Goal: Communication & Community: Answer question/provide support

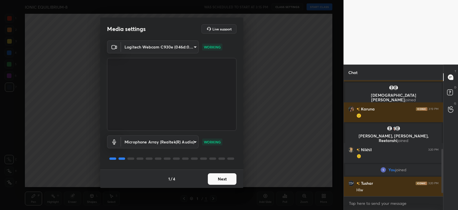
scroll to position [188, 0]
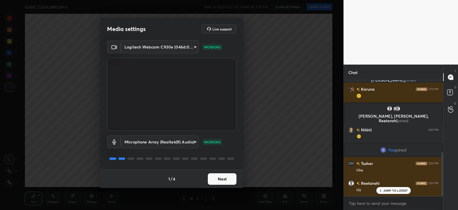
click at [231, 181] on button "Next" at bounding box center [222, 178] width 29 height 11
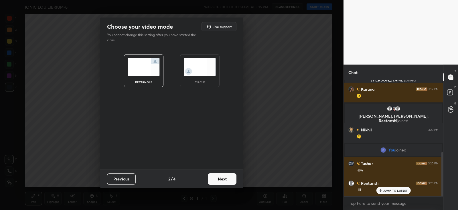
click at [234, 176] on button "Next" at bounding box center [222, 178] width 29 height 11
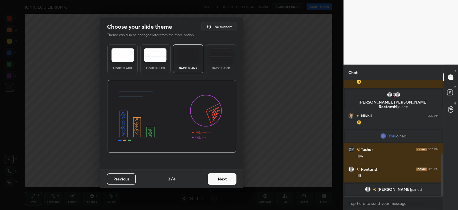
click at [215, 60] on img at bounding box center [221, 55] width 23 height 14
click at [229, 177] on button "Next" at bounding box center [222, 178] width 29 height 11
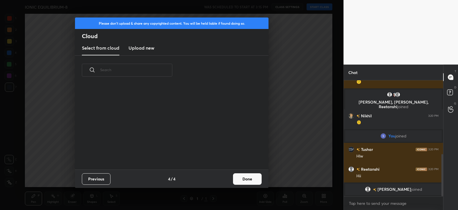
scroll to position [85, 184]
click at [257, 180] on button "Done" at bounding box center [247, 178] width 29 height 11
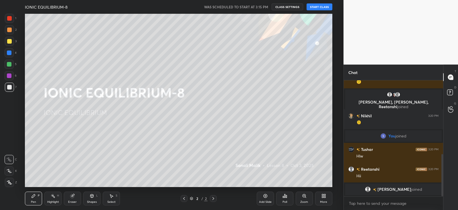
click at [311, 9] on button "START CLASS" at bounding box center [320, 6] width 26 height 7
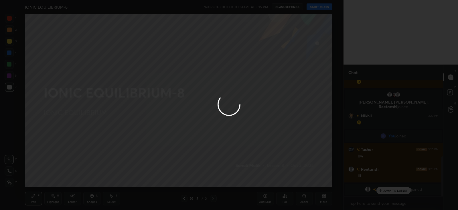
scroll to position [221, 0]
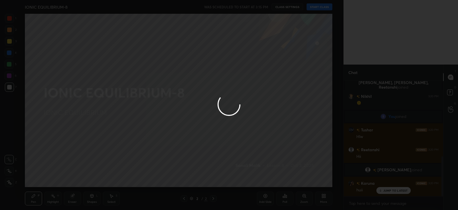
type textarea "x"
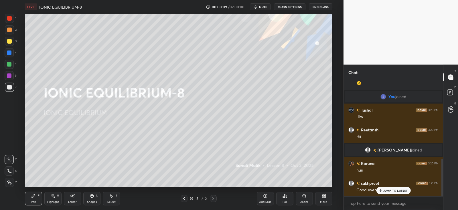
scroll to position [261, 0]
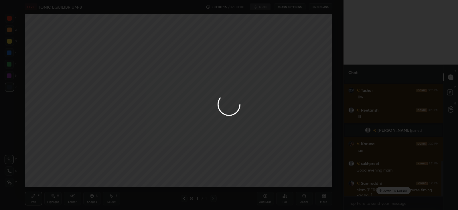
click at [386, 191] on div at bounding box center [229, 105] width 458 height 210
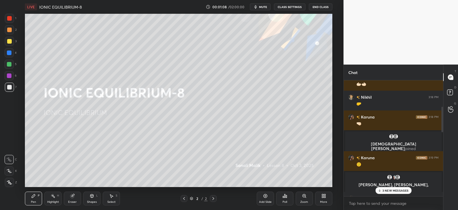
scroll to position [116, 0]
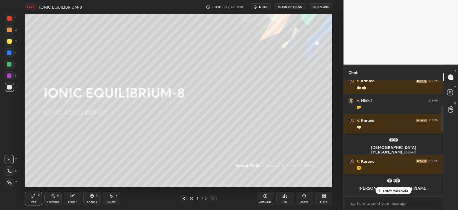
click at [389, 188] on div "3 NEW MESSAGES" at bounding box center [394, 190] width 36 height 7
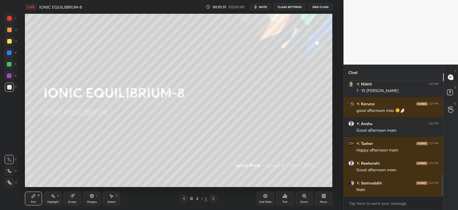
scroll to position [518, 0]
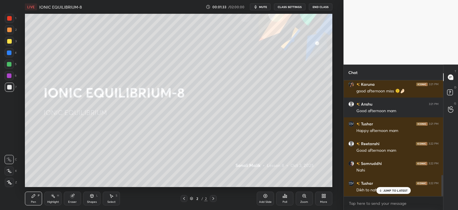
click at [323, 199] on div "More" at bounding box center [323, 198] width 17 height 14
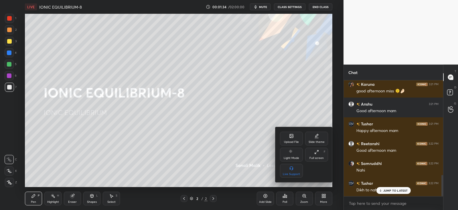
click at [289, 138] on div "Upload File" at bounding box center [291, 138] width 23 height 14
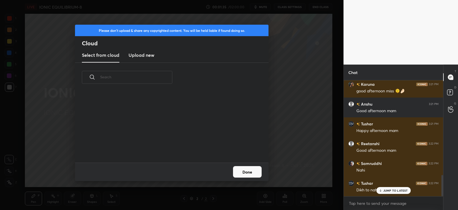
scroll to position [70, 184]
click at [151, 53] on h3 "Upload new" at bounding box center [142, 55] width 26 height 7
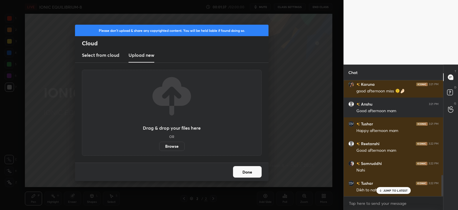
click at [170, 146] on label "Browse" at bounding box center [171, 146] width 25 height 9
click at [159, 146] on input "Browse" at bounding box center [159, 146] width 0 height 9
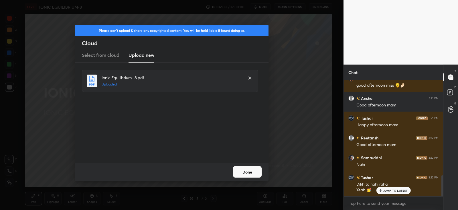
click at [243, 172] on button "Done" at bounding box center [247, 171] width 29 height 11
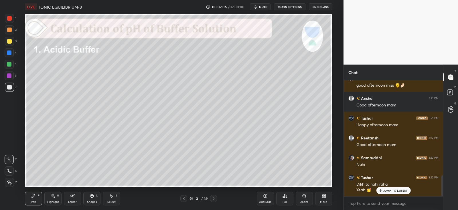
click at [182, 199] on icon at bounding box center [184, 198] width 5 height 5
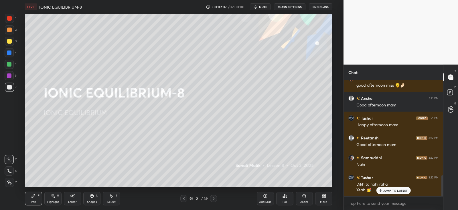
click at [268, 198] on div "Add Slide" at bounding box center [265, 198] width 17 height 14
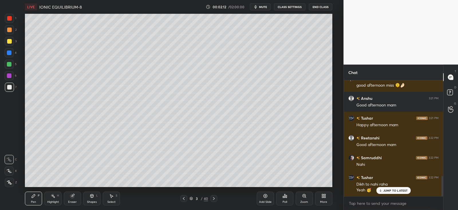
scroll to position [548, 0]
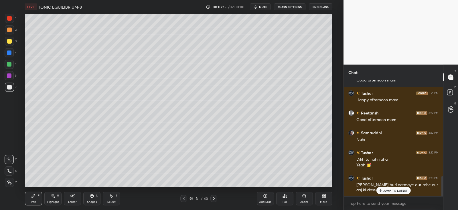
click at [388, 191] on p "JUMP TO LATEST" at bounding box center [396, 190] width 25 height 3
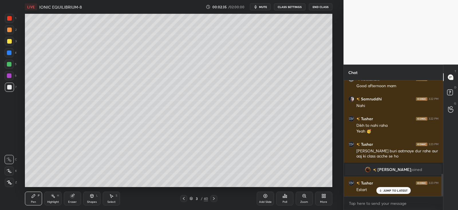
scroll to position [483, 0]
click at [386, 190] on p "JUMP TO LATEST" at bounding box center [396, 190] width 25 height 3
click at [9, 30] on div at bounding box center [9, 30] width 5 height 5
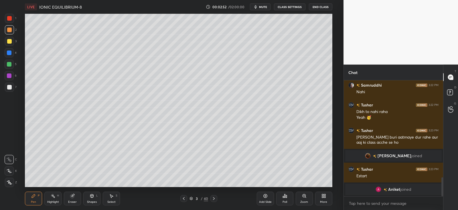
scroll to position [28475, 28327]
click at [10, 31] on div at bounding box center [9, 30] width 5 height 5
click at [13, 179] on div at bounding box center [9, 182] width 9 height 9
click at [10, 41] on div at bounding box center [9, 41] width 5 height 5
click at [96, 199] on div "Shapes L" at bounding box center [91, 198] width 17 height 14
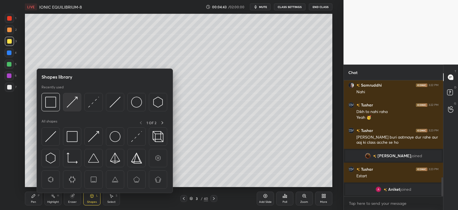
click at [77, 101] on img at bounding box center [72, 102] width 11 height 11
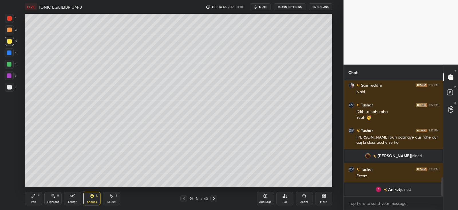
click at [35, 195] on icon at bounding box center [33, 195] width 3 height 3
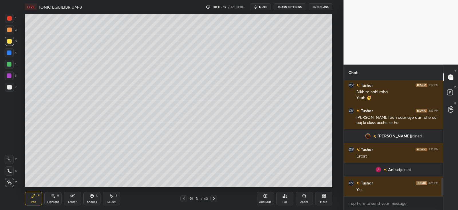
scroll to position [635, 0]
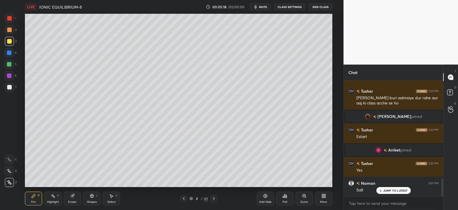
click at [92, 193] on icon at bounding box center [92, 195] width 5 height 5
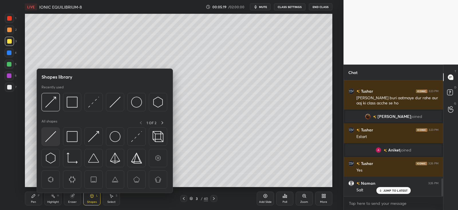
click at [52, 135] on img at bounding box center [50, 136] width 11 height 11
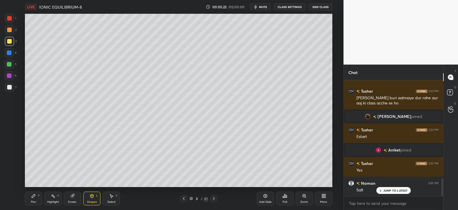
click at [36, 196] on div "Pen P" at bounding box center [33, 198] width 17 height 14
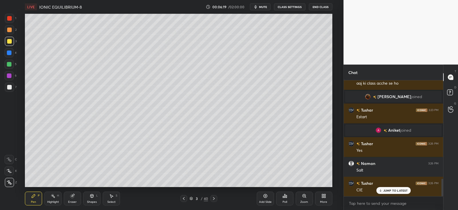
click at [12, 66] on div at bounding box center [9, 64] width 9 height 9
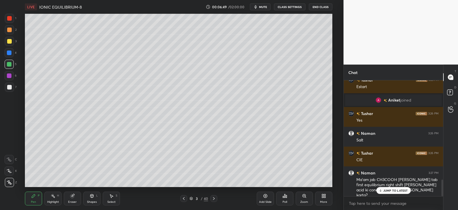
click at [93, 198] on div "Shapes L" at bounding box center [91, 198] width 17 height 14
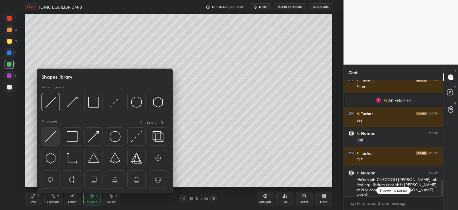
click at [52, 137] on img at bounding box center [50, 136] width 11 height 11
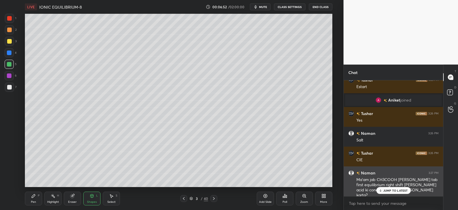
click at [400, 189] on p "JUMP TO LATEST" at bounding box center [396, 190] width 25 height 3
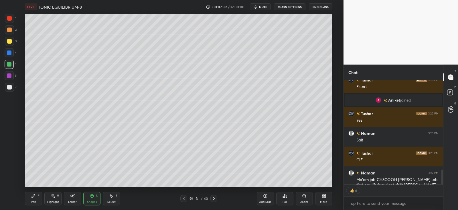
click at [38, 197] on div "Pen P" at bounding box center [33, 198] width 17 height 14
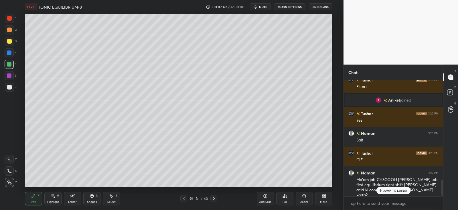
scroll to position [114, 97]
click at [9, 43] on div at bounding box center [9, 41] width 5 height 5
click at [95, 199] on div "Shapes L" at bounding box center [91, 198] width 17 height 14
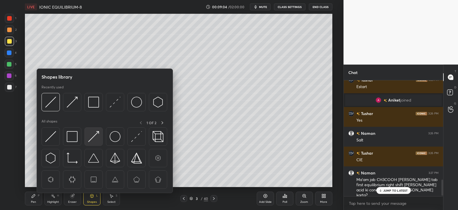
click at [93, 134] on img at bounding box center [93, 136] width 11 height 11
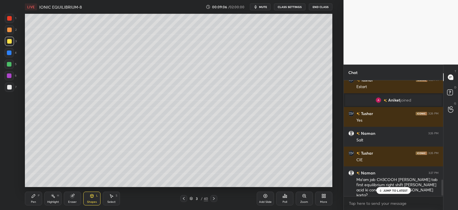
click at [35, 199] on div "Pen P" at bounding box center [33, 198] width 17 height 14
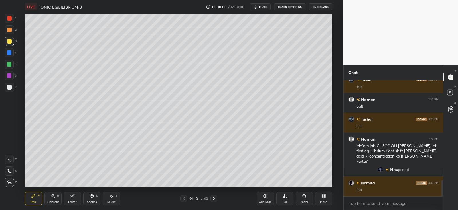
scroll to position [738, 0]
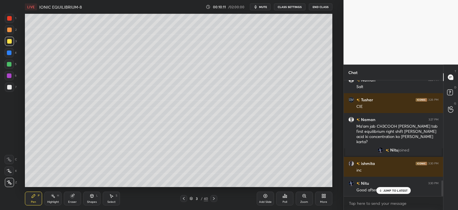
click at [266, 199] on div "Add Slide" at bounding box center [265, 198] width 17 height 14
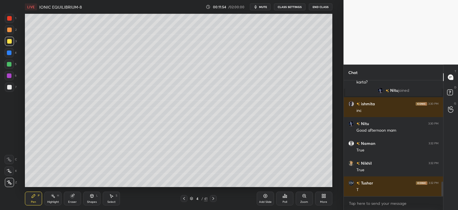
scroll to position [818, 0]
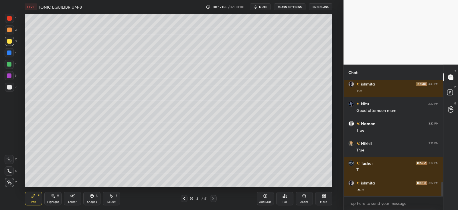
click at [185, 199] on icon at bounding box center [184, 198] width 5 height 5
click at [9, 28] on div at bounding box center [9, 30] width 5 height 5
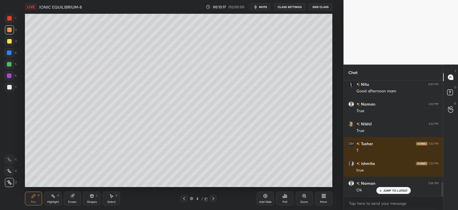
click at [95, 197] on div "Shapes L" at bounding box center [91, 198] width 17 height 14
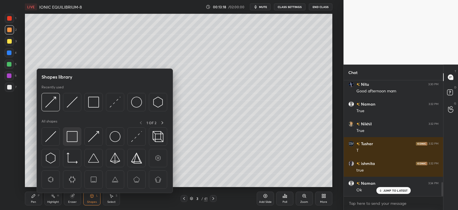
click at [71, 137] on img at bounding box center [72, 136] width 11 height 11
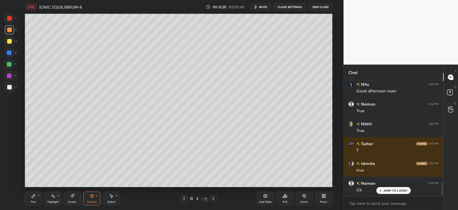
click at [33, 201] on div "Pen" at bounding box center [33, 201] width 5 height 3
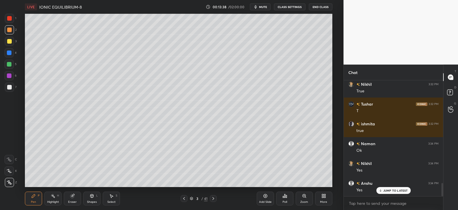
scroll to position [896, 0]
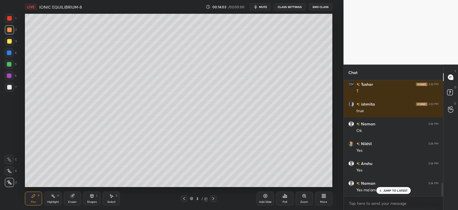
click at [214, 199] on icon at bounding box center [213, 198] width 5 height 5
click at [212, 200] on icon at bounding box center [213, 198] width 5 height 5
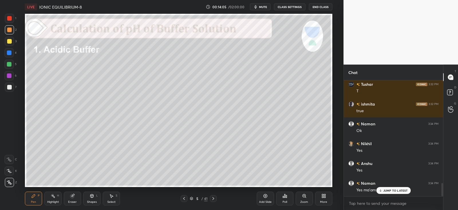
click at [93, 194] on icon at bounding box center [92, 195] width 5 height 5
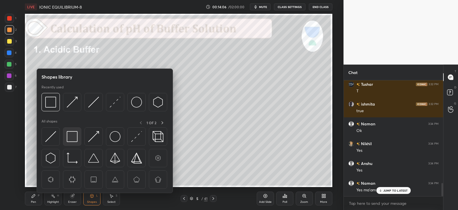
click at [80, 138] on div at bounding box center [72, 136] width 18 height 18
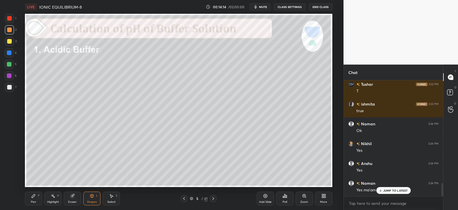
click at [33, 196] on icon at bounding box center [33, 195] width 3 height 3
click at [11, 41] on div at bounding box center [9, 41] width 5 height 5
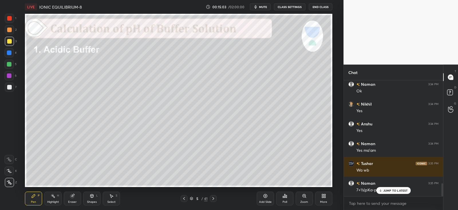
scroll to position [956, 0]
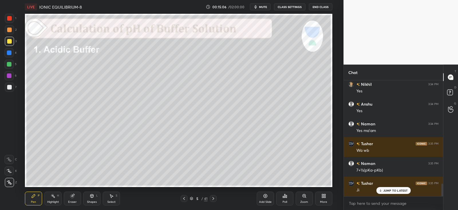
click at [184, 199] on icon at bounding box center [184, 198] width 2 height 3
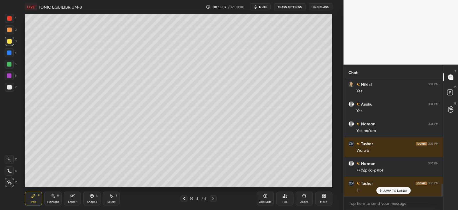
click at [183, 200] on icon at bounding box center [184, 198] width 5 height 5
click at [109, 196] on icon at bounding box center [111, 195] width 5 height 5
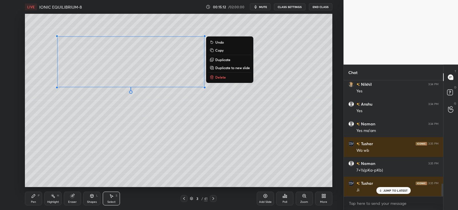
click at [219, 51] on p "Copy" at bounding box center [219, 50] width 8 height 5
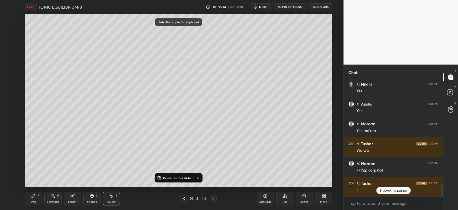
click at [212, 199] on icon at bounding box center [213, 198] width 5 height 5
click at [213, 200] on icon at bounding box center [213, 198] width 5 height 5
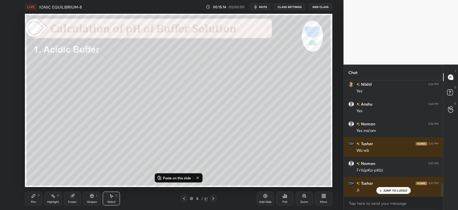
click at [178, 177] on p "Paste on this slide" at bounding box center [177, 177] width 28 height 5
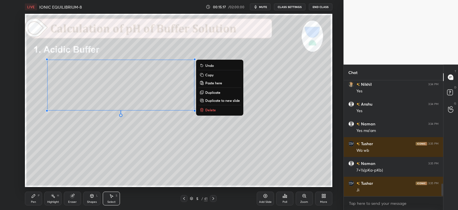
click at [70, 200] on div "Eraser" at bounding box center [72, 201] width 9 height 3
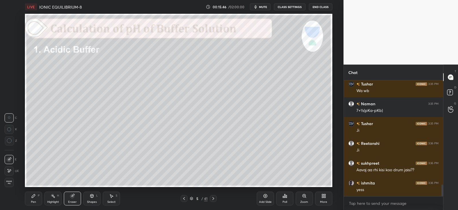
scroll to position [1035, 0]
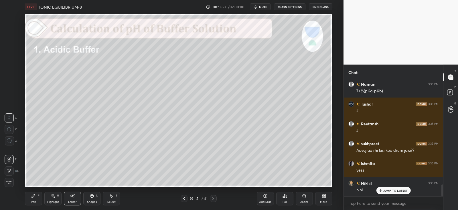
click at [264, 10] on button "mute" at bounding box center [260, 6] width 21 height 7
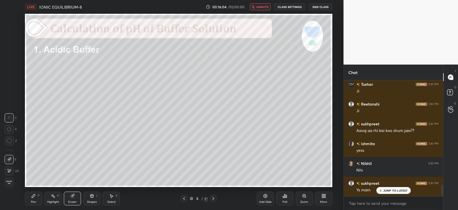
click at [255, 6] on icon "button" at bounding box center [253, 6] width 3 height 3
click at [38, 198] on div "Pen P" at bounding box center [33, 198] width 17 height 14
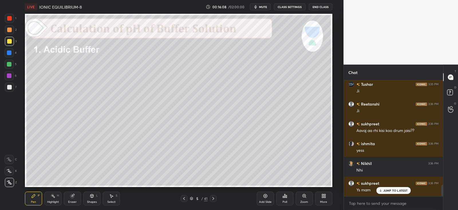
click at [12, 52] on div at bounding box center [9, 52] width 9 height 9
click at [93, 199] on div "Shapes L" at bounding box center [91, 198] width 17 height 14
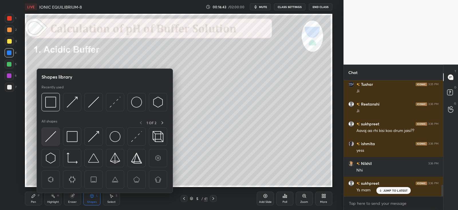
click at [52, 136] on img at bounding box center [50, 136] width 11 height 11
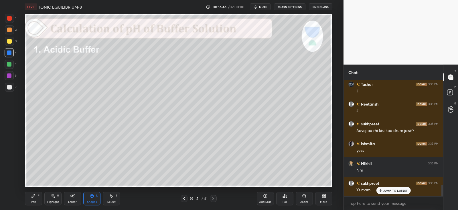
click at [33, 200] on div "Pen" at bounding box center [33, 201] width 5 height 3
click at [9, 87] on div at bounding box center [9, 87] width 5 height 5
click at [94, 201] on div "Shapes" at bounding box center [92, 201] width 10 height 3
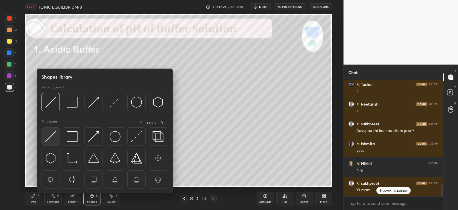
click at [57, 139] on div at bounding box center [51, 136] width 18 height 18
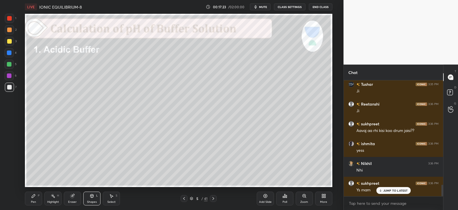
click at [35, 201] on div "Pen" at bounding box center [33, 201] width 5 height 3
click at [93, 198] on div "Shapes L" at bounding box center [91, 198] width 17 height 14
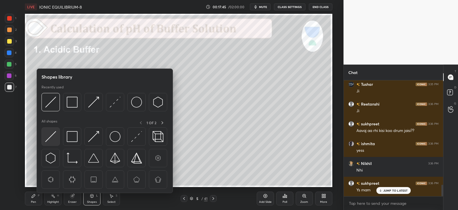
click at [52, 136] on img at bounding box center [50, 136] width 11 height 11
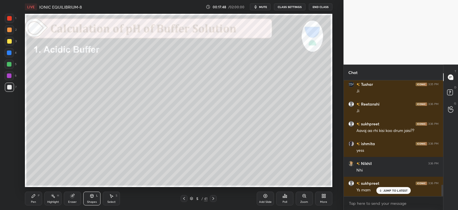
click at [34, 194] on icon at bounding box center [33, 195] width 3 height 3
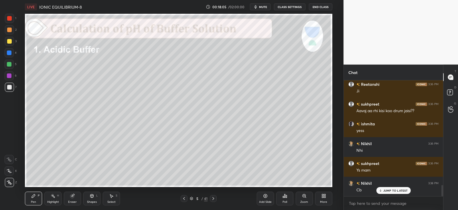
click at [215, 198] on icon at bounding box center [213, 198] width 5 height 5
click at [180, 199] on div "6 / 41" at bounding box center [199, 198] width 116 height 7
click at [184, 198] on icon at bounding box center [184, 198] width 5 height 5
click at [265, 200] on div "Add Slide" at bounding box center [265, 201] width 13 height 3
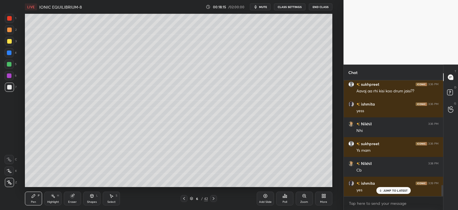
scroll to position [1100, 0]
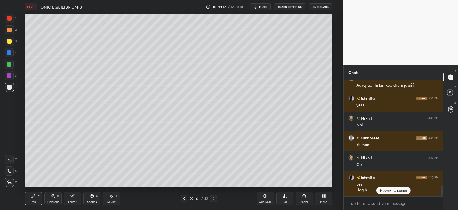
click at [184, 199] on icon at bounding box center [184, 198] width 5 height 5
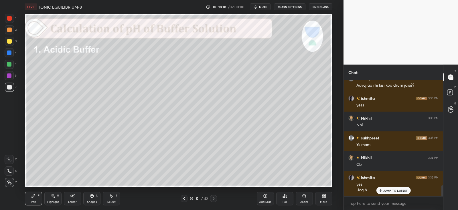
click at [215, 201] on div at bounding box center [213, 198] width 7 height 7
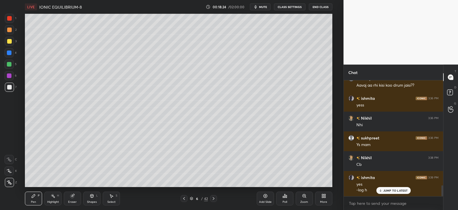
click at [75, 199] on div "Eraser" at bounding box center [72, 198] width 17 height 14
click at [36, 198] on div "Pen P" at bounding box center [33, 198] width 17 height 14
click at [185, 197] on icon at bounding box center [184, 198] width 5 height 5
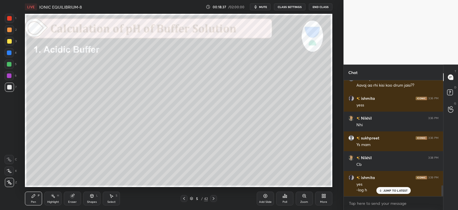
click at [214, 197] on icon at bounding box center [213, 198] width 5 height 5
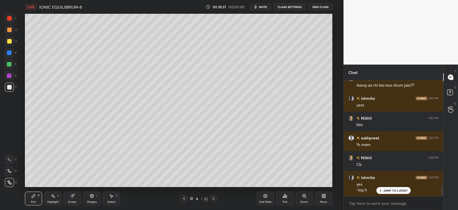
click at [70, 200] on div "Eraser" at bounding box center [72, 201] width 9 height 3
click at [11, 170] on icon at bounding box center [9, 170] width 5 height 5
click at [39, 198] on div "Pen P" at bounding box center [33, 198] width 17 height 14
click at [93, 195] on icon at bounding box center [92, 195] width 3 height 1
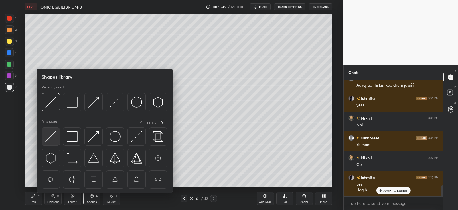
click at [54, 135] on img at bounding box center [50, 136] width 11 height 11
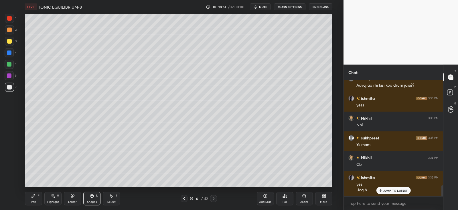
click at [35, 196] on icon at bounding box center [33, 195] width 5 height 5
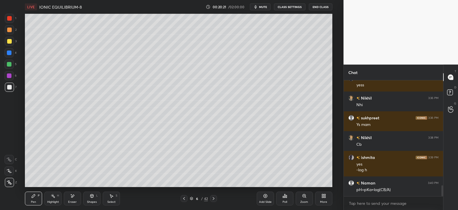
click at [97, 197] on div "Shapes L" at bounding box center [91, 198] width 17 height 14
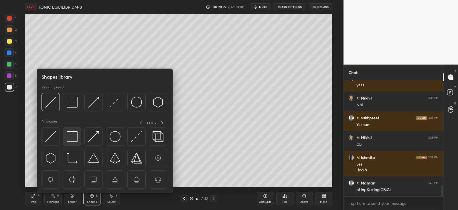
click at [76, 138] on img at bounding box center [72, 136] width 11 height 11
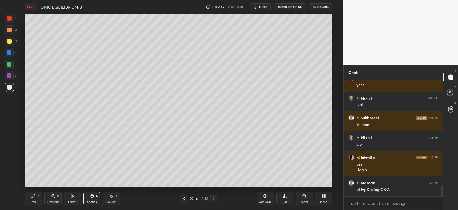
click at [34, 201] on div "Pen" at bounding box center [33, 201] width 5 height 3
click at [72, 197] on icon at bounding box center [72, 195] width 5 height 5
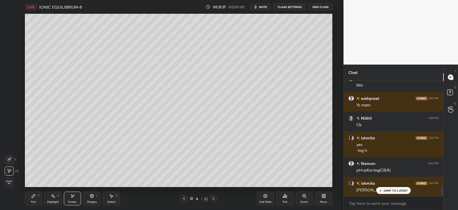
scroll to position [1159, 0]
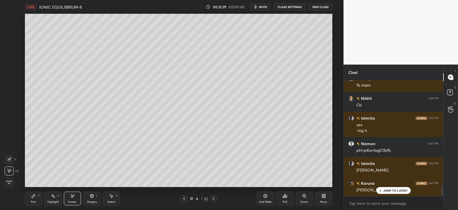
click at [36, 198] on div "Pen P" at bounding box center [33, 198] width 17 height 14
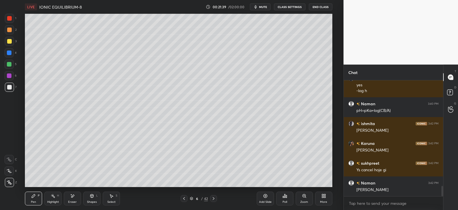
scroll to position [1219, 0]
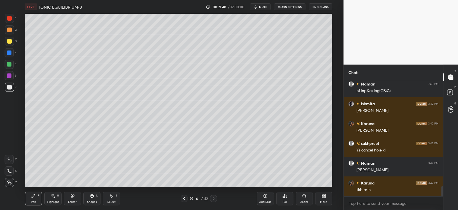
click at [89, 199] on div "Shapes L" at bounding box center [91, 198] width 17 height 14
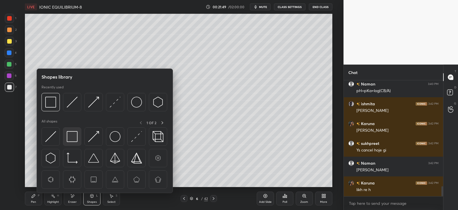
click at [79, 134] on div at bounding box center [72, 136] width 18 height 18
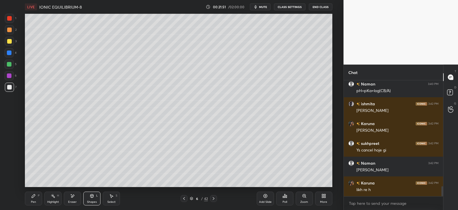
click at [35, 198] on div "Pen P" at bounding box center [33, 198] width 17 height 14
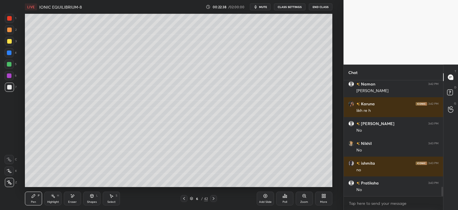
scroll to position [1318, 0]
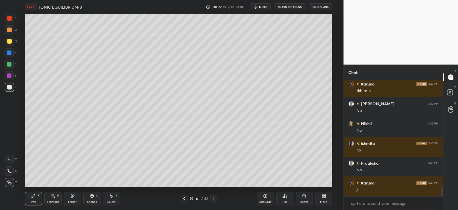
click at [112, 197] on icon at bounding box center [111, 195] width 3 height 3
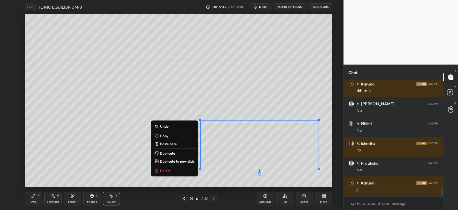
click at [162, 135] on p "Copy" at bounding box center [164, 135] width 8 height 5
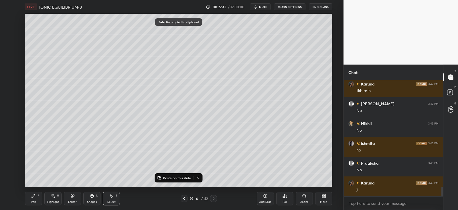
click at [215, 197] on icon at bounding box center [213, 198] width 5 height 5
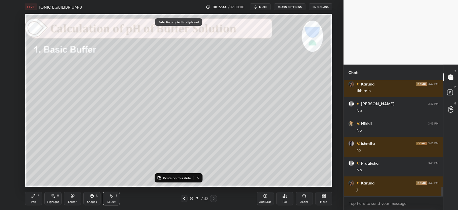
click at [183, 197] on icon at bounding box center [184, 198] width 5 height 5
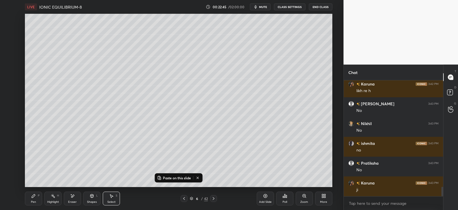
click at [271, 201] on div "Add Slide" at bounding box center [265, 201] width 13 height 3
click at [182, 179] on p "Paste on this slide" at bounding box center [177, 177] width 28 height 5
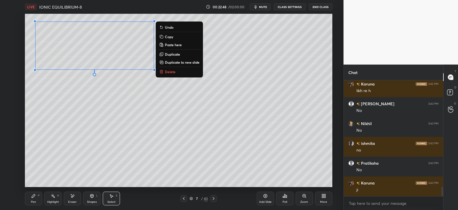
click at [70, 200] on div "Eraser" at bounding box center [72, 201] width 9 height 3
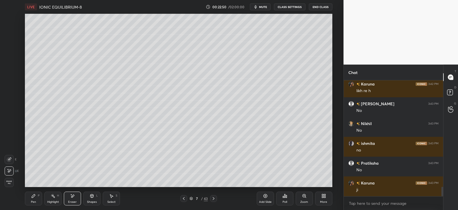
click at [35, 196] on icon at bounding box center [33, 195] width 5 height 5
click at [69, 197] on div "Eraser" at bounding box center [72, 198] width 17 height 14
click at [36, 200] on div "Pen" at bounding box center [33, 201] width 5 height 3
click at [113, 199] on div "Select S" at bounding box center [111, 198] width 17 height 14
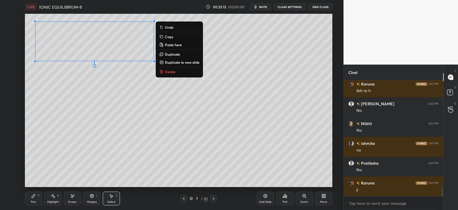
click at [174, 54] on p "Duplicate" at bounding box center [172, 54] width 15 height 5
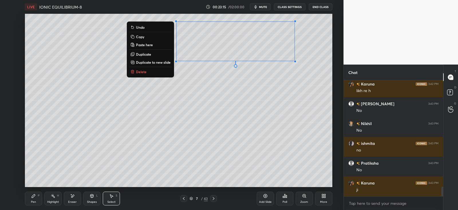
click at [74, 198] on icon at bounding box center [72, 195] width 5 height 5
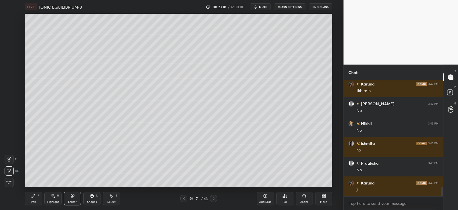
click at [26, 197] on div "Pen P" at bounding box center [33, 198] width 17 height 14
click at [185, 199] on icon at bounding box center [184, 198] width 5 height 5
click at [185, 200] on icon at bounding box center [184, 198] width 5 height 5
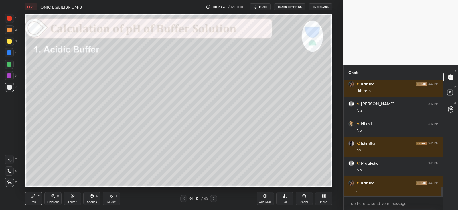
click at [184, 200] on icon at bounding box center [184, 198] width 5 height 5
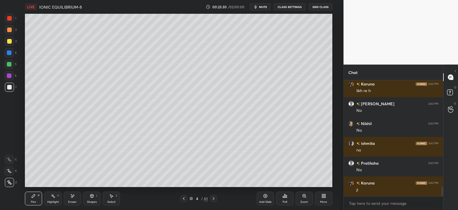
click at [184, 200] on icon at bounding box center [184, 198] width 5 height 5
click at [94, 201] on div "Shapes" at bounding box center [92, 201] width 10 height 3
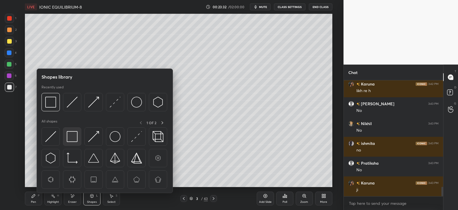
click at [73, 133] on img at bounding box center [72, 136] width 11 height 11
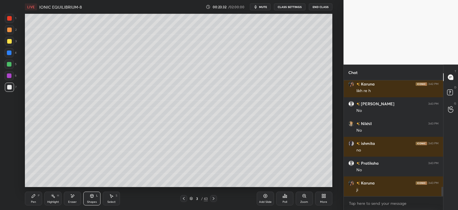
click at [9, 62] on div at bounding box center [9, 64] width 9 height 9
click at [9, 42] on div at bounding box center [9, 41] width 5 height 5
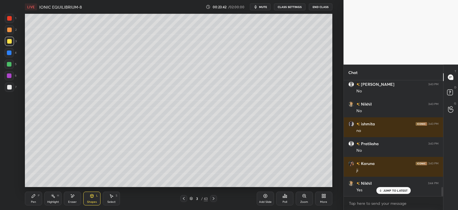
click at [31, 200] on div "Pen" at bounding box center [33, 201] width 5 height 3
click at [215, 198] on icon at bounding box center [213, 198] width 5 height 5
click at [216, 198] on icon at bounding box center [213, 198] width 5 height 5
click at [216, 198] on div at bounding box center [213, 198] width 7 height 7
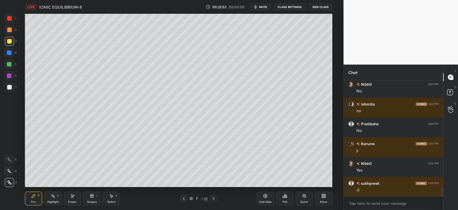
scroll to position [1377, 0]
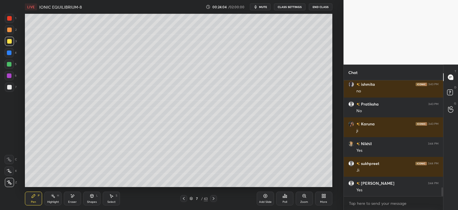
click at [95, 195] on div "Shapes L" at bounding box center [91, 198] width 17 height 14
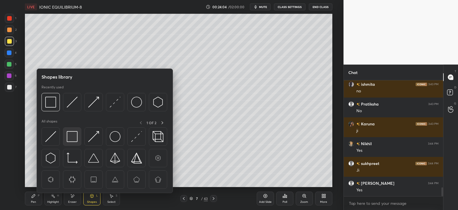
click at [76, 135] on img at bounding box center [72, 136] width 11 height 11
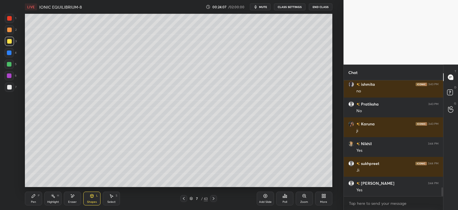
click at [33, 199] on div "Pen P" at bounding box center [33, 198] width 17 height 14
click at [10, 43] on div at bounding box center [9, 41] width 5 height 5
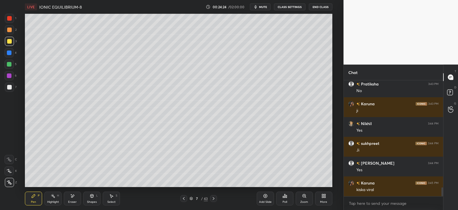
click at [93, 201] on div "Shapes" at bounding box center [92, 201] width 10 height 3
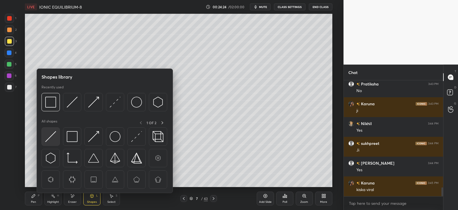
click at [56, 135] on img at bounding box center [50, 136] width 11 height 11
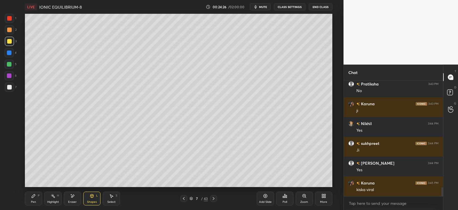
click at [32, 197] on icon at bounding box center [33, 195] width 3 height 3
click at [101, 199] on div "Pen P Highlight H Eraser Shapes L Select S" at bounding box center [83, 198] width 116 height 14
click at [89, 197] on div "Shapes L" at bounding box center [91, 198] width 17 height 14
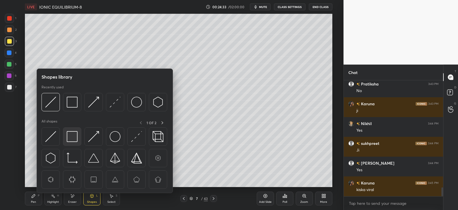
click at [71, 135] on img at bounding box center [72, 136] width 11 height 11
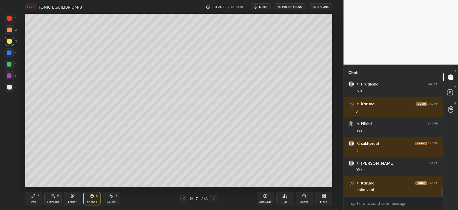
scroll to position [1416, 0]
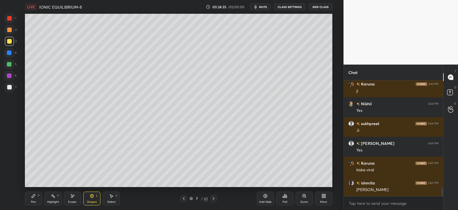
click at [29, 193] on div "Pen P" at bounding box center [33, 198] width 17 height 14
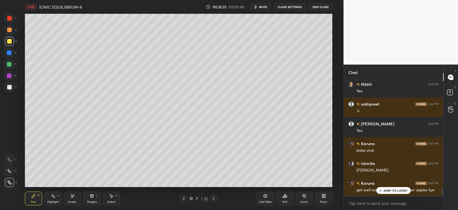
scroll to position [1456, 0]
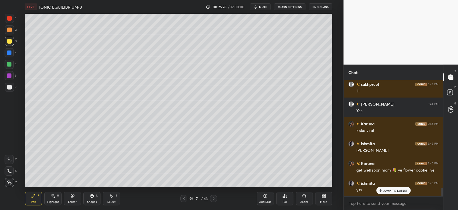
click at [212, 200] on icon at bounding box center [213, 198] width 5 height 5
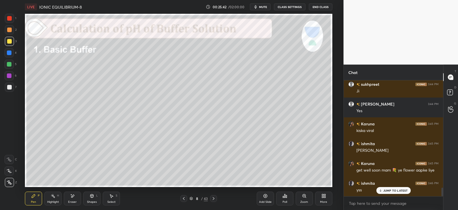
click at [93, 197] on icon at bounding box center [92, 195] width 5 height 5
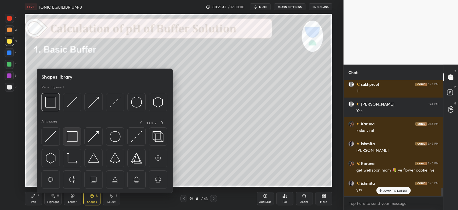
click at [70, 135] on img at bounding box center [72, 136] width 11 height 11
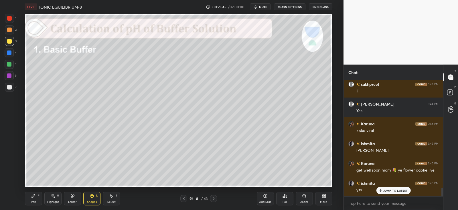
click at [37, 203] on div "Pen P" at bounding box center [33, 198] width 17 height 14
click at [70, 197] on icon at bounding box center [72, 195] width 5 height 5
click at [33, 201] on div "Pen" at bounding box center [33, 201] width 5 height 3
click at [76, 198] on div "Eraser" at bounding box center [72, 198] width 17 height 14
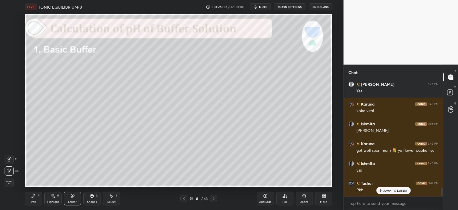
click at [34, 201] on div "Pen" at bounding box center [33, 201] width 5 height 3
click at [92, 200] on div "Shapes" at bounding box center [92, 201] width 10 height 3
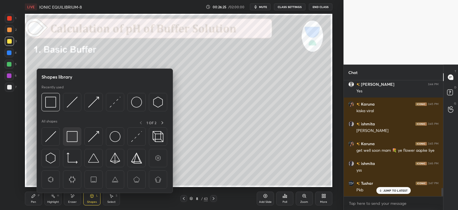
click at [74, 132] on img at bounding box center [72, 136] width 11 height 11
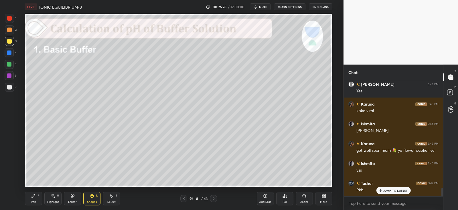
click at [41, 197] on div "Pen P" at bounding box center [33, 198] width 17 height 14
click at [9, 65] on div at bounding box center [9, 64] width 5 height 5
click at [9, 52] on div at bounding box center [9, 52] width 5 height 5
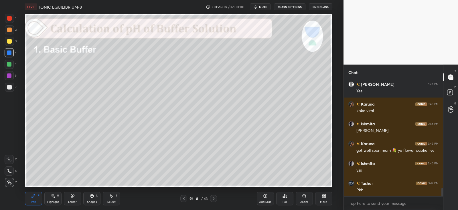
scroll to position [1495, 0]
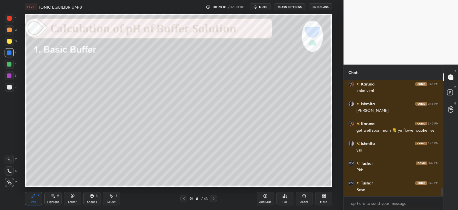
click at [76, 205] on div "Eraser" at bounding box center [72, 198] width 17 height 14
click at [37, 199] on div "Pen P" at bounding box center [33, 198] width 17 height 14
click at [93, 199] on div "Shapes L" at bounding box center [91, 198] width 17 height 14
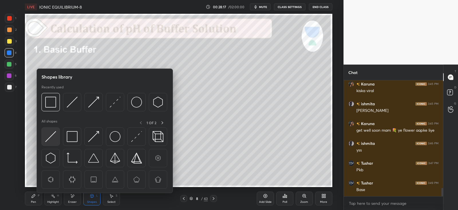
click at [53, 135] on img at bounding box center [50, 136] width 11 height 11
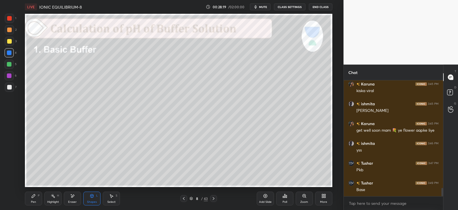
click at [32, 197] on icon at bounding box center [33, 195] width 3 height 3
click at [52, 198] on icon at bounding box center [53, 195] width 5 height 5
click at [9, 180] on icon at bounding box center [9, 182] width 5 height 5
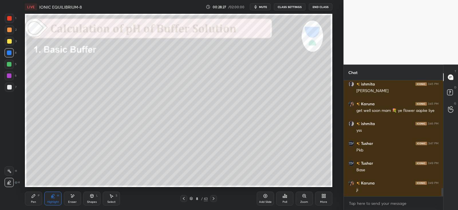
click at [33, 199] on div "Pen P" at bounding box center [33, 198] width 17 height 14
click at [70, 197] on icon at bounding box center [72, 195] width 5 height 5
click at [33, 197] on icon at bounding box center [33, 195] width 3 height 3
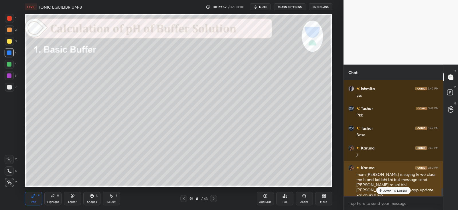
click at [392, 191] on p "JUMP TO LATEST" at bounding box center [396, 190] width 25 height 3
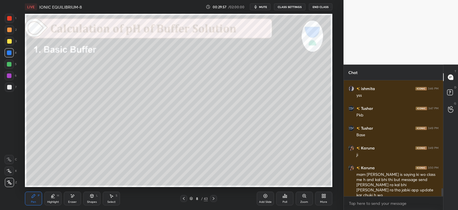
click at [9, 41] on div at bounding box center [9, 41] width 5 height 5
click at [76, 200] on div "Eraser" at bounding box center [72, 201] width 9 height 3
click at [43, 206] on div "Pen P Highlight H Eraser Shapes L Select S 8 / 43 Add Slide Poll Zoom More" at bounding box center [178, 198] width 307 height 23
click at [35, 203] on div "Pen" at bounding box center [33, 201] width 5 height 3
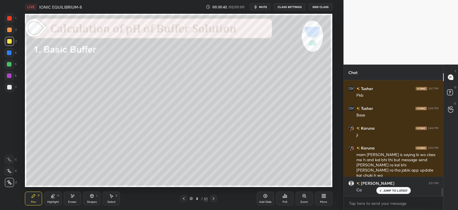
scroll to position [1590, 0]
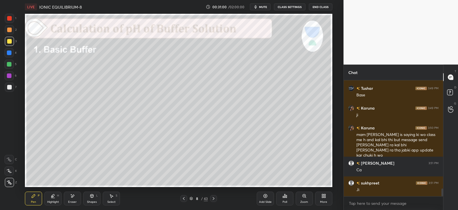
click at [71, 198] on icon at bounding box center [72, 195] width 5 height 5
click at [42, 195] on div "Pen P Highlight H Eraser Shapes L Select S" at bounding box center [83, 198] width 116 height 14
click at [37, 197] on div "Pen P" at bounding box center [33, 198] width 17 height 14
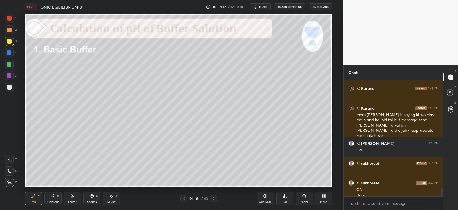
scroll to position [1615, 0]
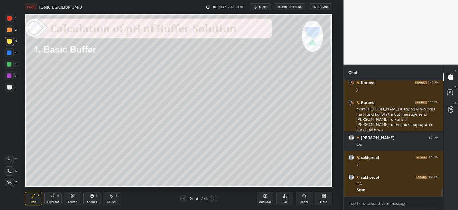
click at [93, 200] on div "Shapes" at bounding box center [92, 201] width 10 height 3
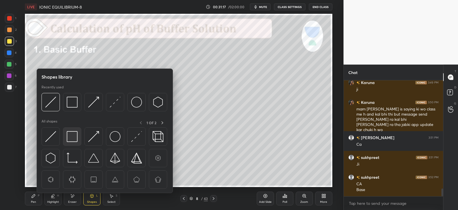
click at [74, 137] on img at bounding box center [72, 136] width 11 height 11
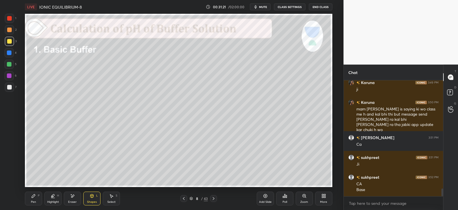
click at [34, 201] on div "Pen" at bounding box center [33, 201] width 5 height 3
click at [10, 65] on div at bounding box center [9, 64] width 5 height 5
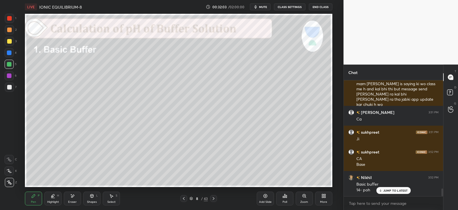
scroll to position [102, 97]
click at [212, 197] on icon at bounding box center [213, 198] width 5 height 5
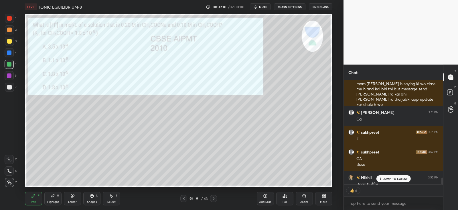
click at [13, 19] on div at bounding box center [9, 18] width 9 height 9
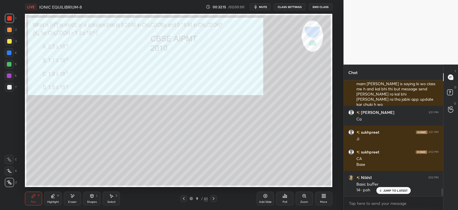
scroll to position [1641, 0]
click at [285, 197] on icon at bounding box center [284, 195] width 1 height 3
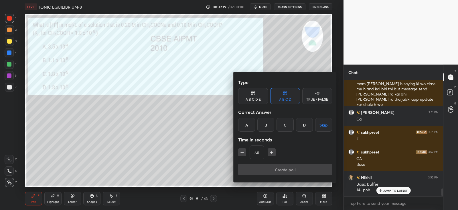
click at [307, 121] on div "D" at bounding box center [304, 125] width 17 height 14
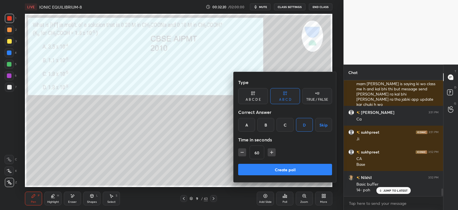
click at [287, 170] on button "Create poll" at bounding box center [285, 169] width 94 height 11
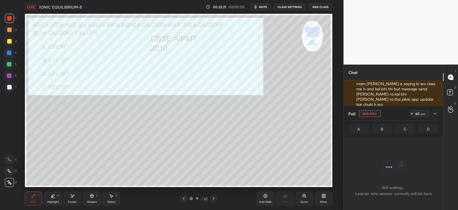
scroll to position [2, 2]
click at [435, 111] on icon at bounding box center [435, 113] width 5 height 5
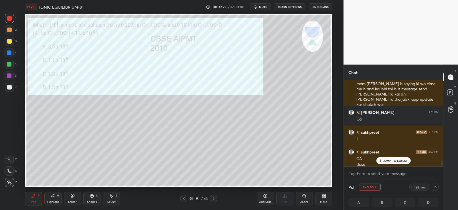
scroll to position [1670, 0]
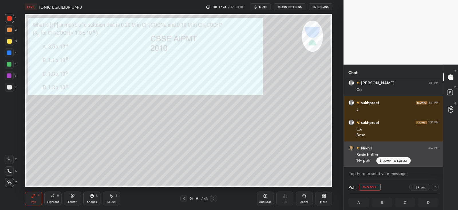
click at [392, 159] on p "JUMP TO LATEST" at bounding box center [396, 160] width 25 height 3
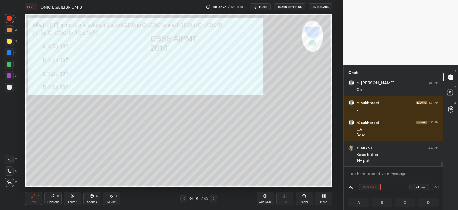
click at [10, 88] on div at bounding box center [9, 87] width 5 height 5
click at [437, 185] on icon at bounding box center [435, 186] width 5 height 5
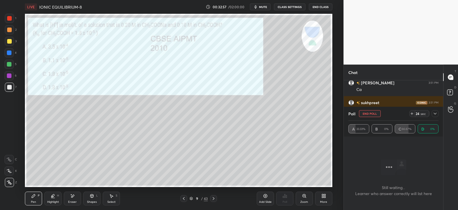
click at [436, 113] on icon at bounding box center [435, 114] width 3 height 2
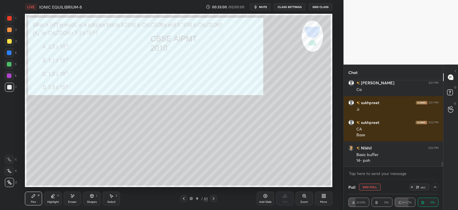
click at [435, 184] on icon at bounding box center [435, 186] width 5 height 5
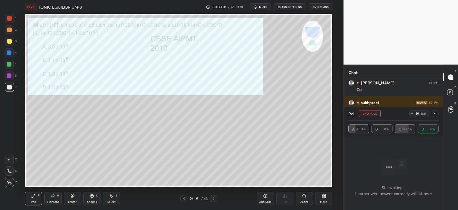
click at [435, 114] on icon at bounding box center [435, 113] width 5 height 5
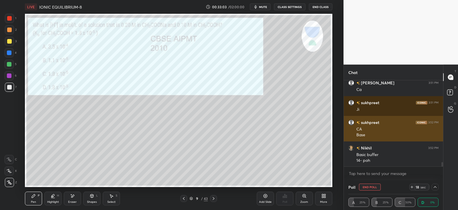
scroll to position [0, 2]
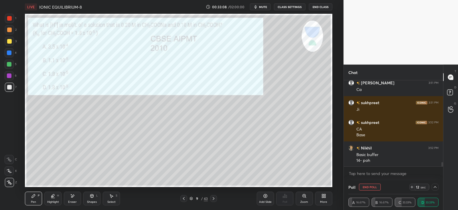
click at [437, 187] on icon at bounding box center [435, 186] width 5 height 5
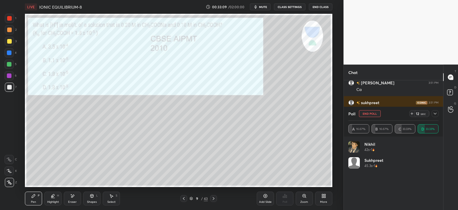
scroll to position [67, 89]
click at [436, 115] on icon at bounding box center [435, 113] width 5 height 5
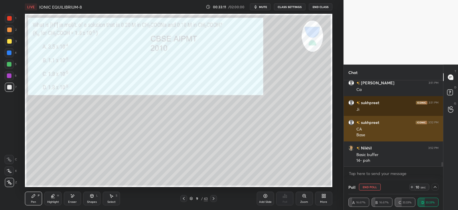
scroll to position [0, 2]
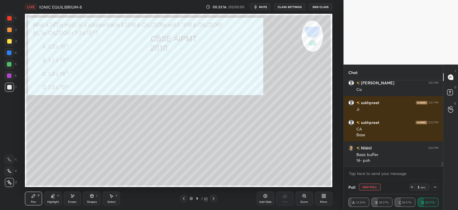
click at [95, 199] on div "Shapes L" at bounding box center [91, 198] width 17 height 14
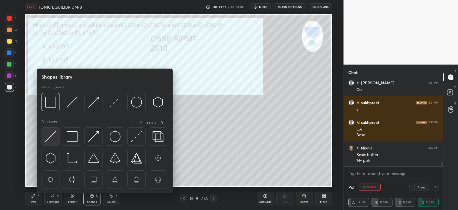
click at [49, 139] on img at bounding box center [50, 136] width 11 height 11
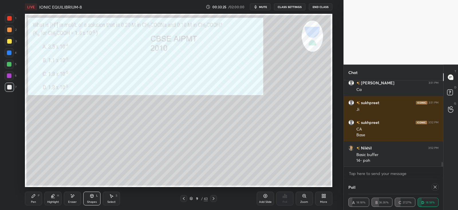
click at [8, 40] on div at bounding box center [9, 41] width 5 height 5
click at [11, 20] on div at bounding box center [9, 18] width 9 height 9
click at [36, 198] on div "Pen P" at bounding box center [33, 198] width 17 height 14
click at [10, 81] on div "6" at bounding box center [11, 76] width 12 height 11
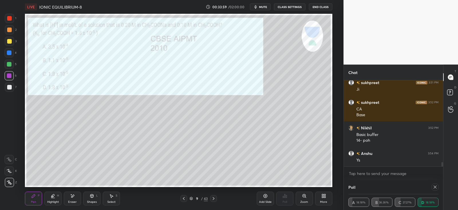
click at [9, 54] on div at bounding box center [9, 52] width 5 height 5
click at [10, 19] on div at bounding box center [9, 18] width 5 height 5
click at [436, 184] on icon at bounding box center [435, 186] width 5 height 5
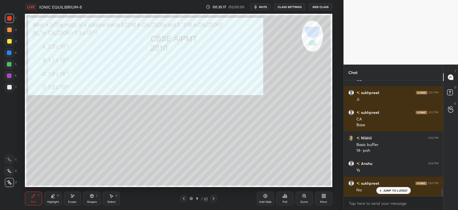
scroll to position [1686, 0]
click at [214, 197] on icon at bounding box center [213, 198] width 5 height 5
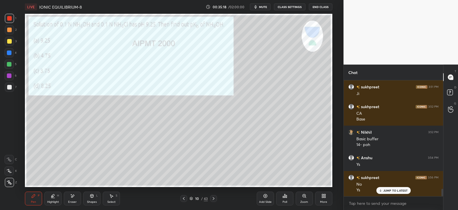
scroll to position [1706, 0]
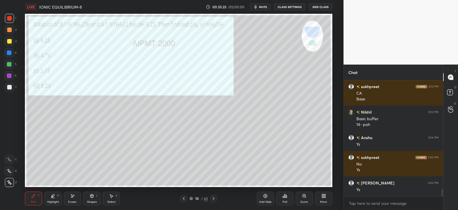
click at [286, 196] on icon at bounding box center [285, 195] width 5 height 5
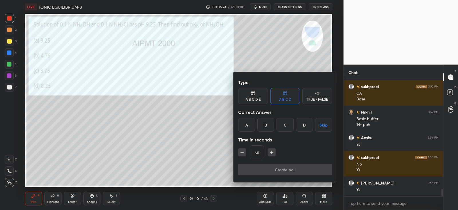
click at [267, 125] on div "B" at bounding box center [266, 125] width 17 height 14
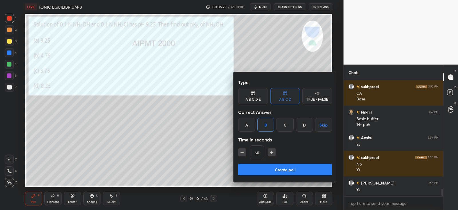
click at [286, 168] on button "Create poll" at bounding box center [285, 169] width 94 height 11
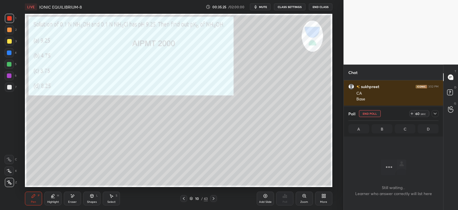
scroll to position [36, 97]
click at [436, 114] on icon at bounding box center [435, 113] width 5 height 5
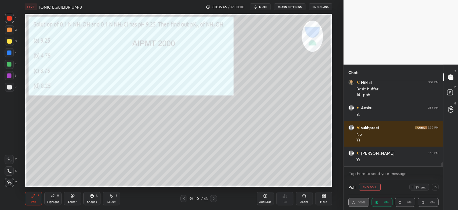
click at [435, 185] on icon at bounding box center [435, 186] width 5 height 5
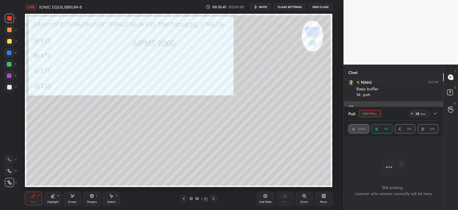
click at [437, 111] on div at bounding box center [435, 113] width 7 height 7
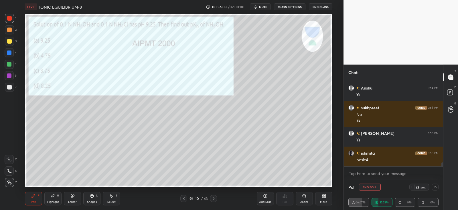
click at [73, 197] on icon at bounding box center [72, 195] width 5 height 5
click at [38, 199] on div "Pen P" at bounding box center [33, 198] width 17 height 14
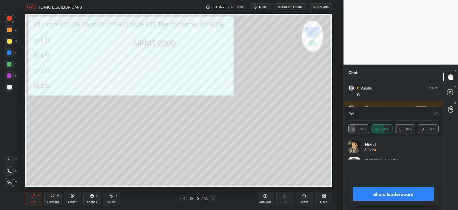
scroll to position [67, 89]
click at [435, 114] on icon at bounding box center [435, 113] width 5 height 5
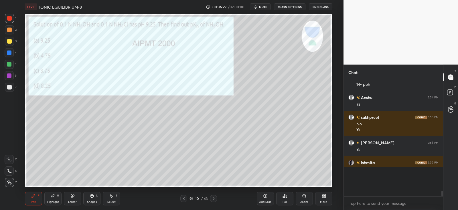
scroll to position [63, 97]
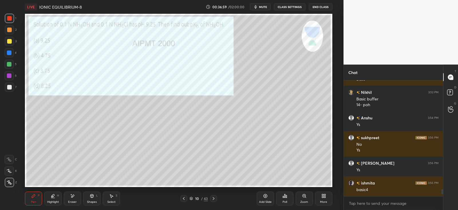
click at [9, 41] on div at bounding box center [9, 41] width 5 height 5
click at [69, 198] on div "Eraser" at bounding box center [72, 198] width 17 height 14
click at [32, 200] on div "Pen" at bounding box center [33, 201] width 5 height 3
click at [12, 17] on div at bounding box center [9, 18] width 9 height 9
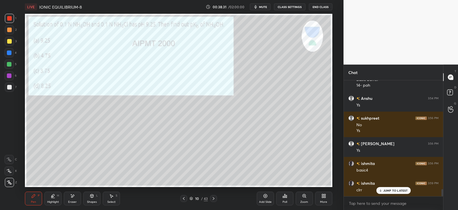
click at [213, 198] on icon at bounding box center [213, 198] width 5 height 5
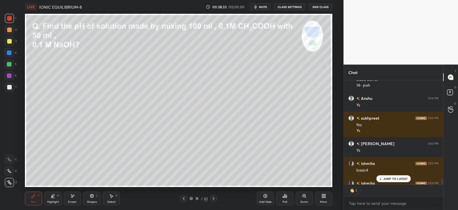
scroll to position [2, 2]
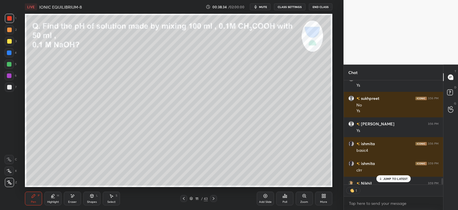
click at [182, 197] on icon at bounding box center [184, 198] width 5 height 5
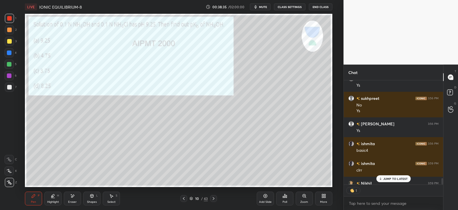
click at [267, 198] on div "Add Slide" at bounding box center [265, 198] width 17 height 14
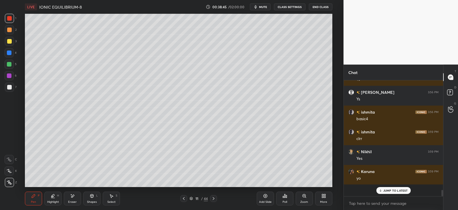
scroll to position [1785, 0]
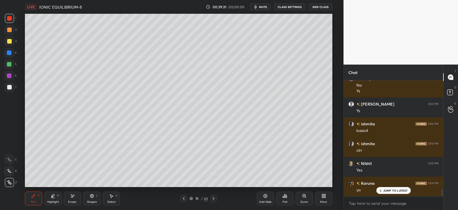
click at [76, 197] on div "Eraser" at bounding box center [72, 198] width 17 height 14
click at [35, 197] on icon at bounding box center [33, 195] width 5 height 5
click at [286, 197] on icon at bounding box center [286, 196] width 1 height 3
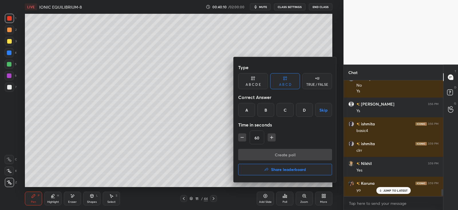
click at [288, 109] on div "C" at bounding box center [285, 110] width 17 height 14
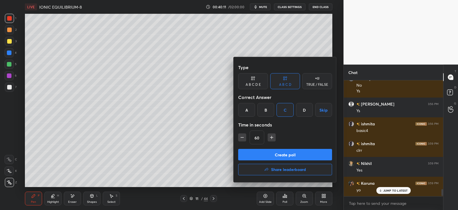
click at [273, 154] on button "Create poll" at bounding box center [285, 154] width 94 height 11
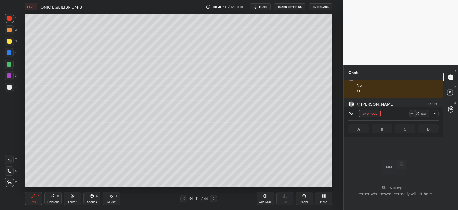
scroll to position [2, 2]
click at [434, 112] on icon at bounding box center [435, 113] width 5 height 5
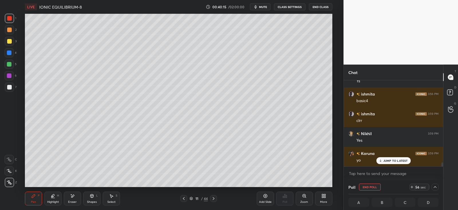
scroll to position [0, 2]
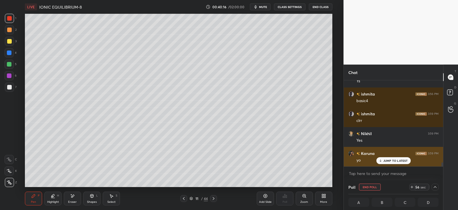
click at [390, 159] on p "JUMP TO LATEST" at bounding box center [396, 160] width 25 height 3
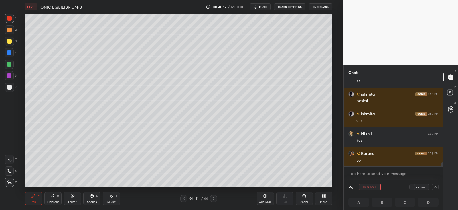
click at [9, 54] on div at bounding box center [9, 52] width 5 height 5
click at [435, 187] on icon at bounding box center [435, 186] width 5 height 5
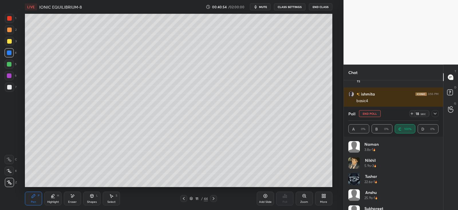
scroll to position [27, 0]
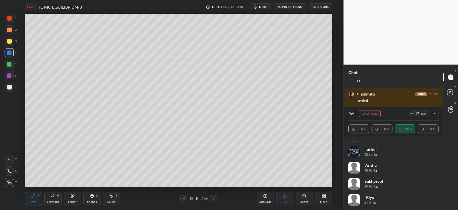
click at [434, 113] on icon at bounding box center [435, 114] width 3 height 2
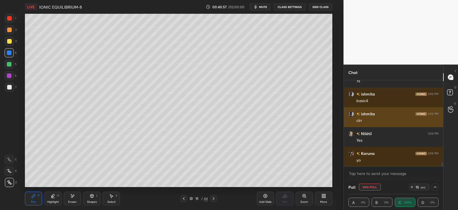
scroll to position [1835, 0]
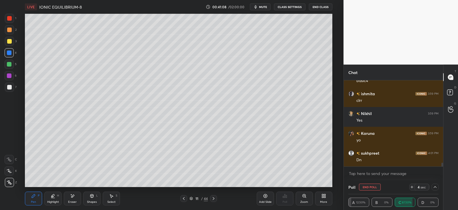
click at [10, 42] on div at bounding box center [9, 41] width 5 height 5
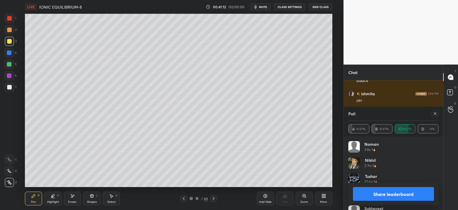
scroll to position [67, 89]
click at [435, 115] on icon at bounding box center [435, 113] width 5 height 5
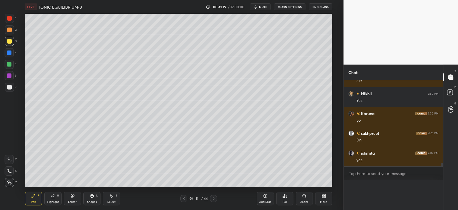
scroll to position [1842, 0]
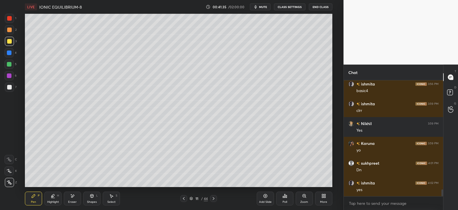
click at [93, 197] on icon at bounding box center [92, 195] width 3 height 3
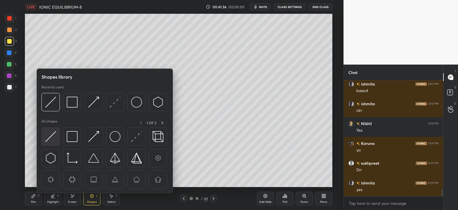
click at [54, 133] on img at bounding box center [50, 136] width 11 height 11
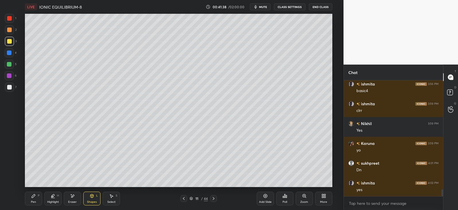
click at [39, 193] on div "Pen P" at bounding box center [33, 198] width 17 height 14
click at [11, 53] on div at bounding box center [9, 52] width 5 height 5
click at [213, 199] on icon at bounding box center [214, 198] width 2 height 3
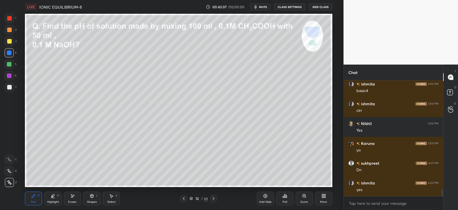
click at [186, 200] on icon at bounding box center [184, 198] width 5 height 5
click at [263, 201] on div "Add Slide" at bounding box center [265, 201] width 13 height 3
click at [10, 44] on div at bounding box center [9, 41] width 5 height 5
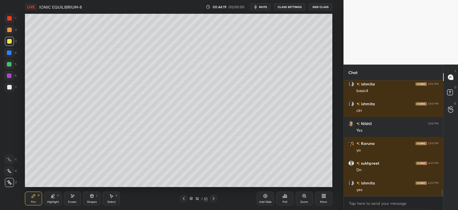
click at [285, 198] on div "Poll" at bounding box center [284, 198] width 17 height 14
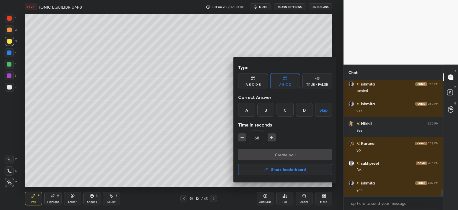
click at [266, 109] on div "B" at bounding box center [266, 110] width 17 height 14
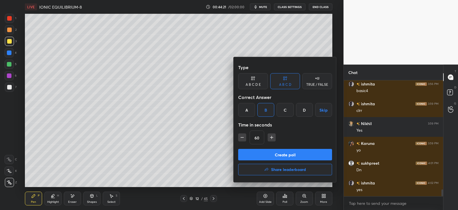
click at [269, 157] on button "Create poll" at bounding box center [285, 154] width 94 height 11
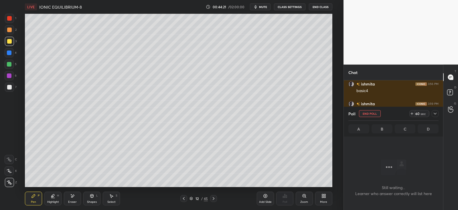
scroll to position [2, 2]
click at [11, 54] on div at bounding box center [9, 52] width 9 height 9
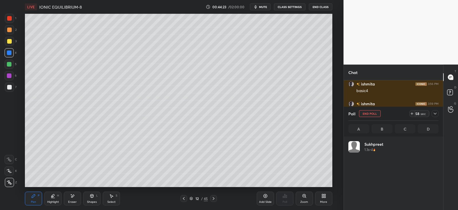
scroll to position [67, 89]
click at [435, 113] on icon at bounding box center [435, 113] width 5 height 5
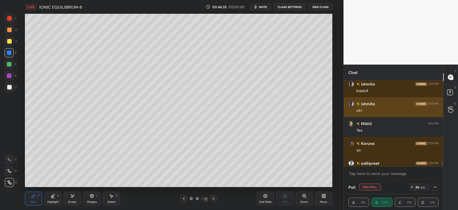
scroll to position [1874, 0]
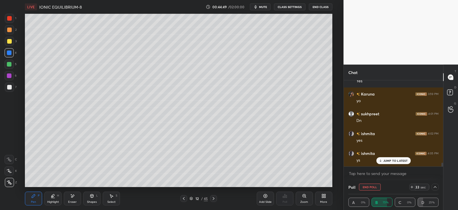
click at [9, 40] on div at bounding box center [9, 41] width 5 height 5
click at [437, 187] on icon at bounding box center [435, 186] width 5 height 5
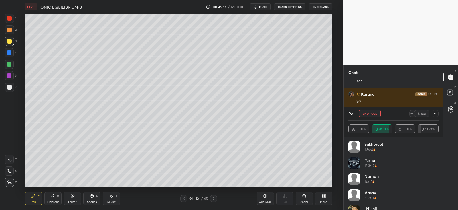
scroll to position [27, 0]
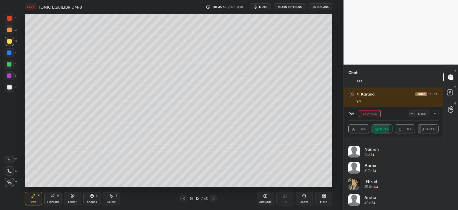
click at [433, 113] on icon at bounding box center [435, 113] width 5 height 5
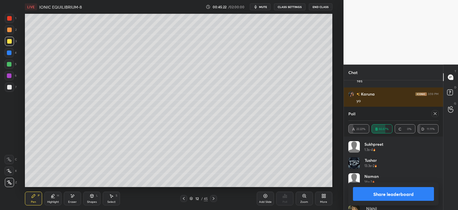
scroll to position [1894, 0]
click at [435, 114] on icon at bounding box center [435, 113] width 5 height 5
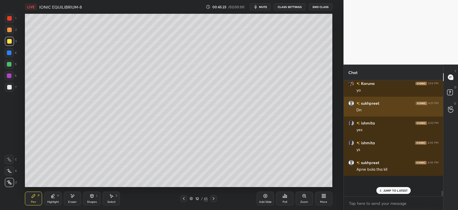
scroll to position [112, 97]
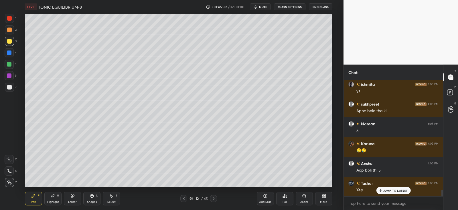
click at [74, 196] on icon at bounding box center [72, 195] width 5 height 5
click at [36, 198] on div "Pen P" at bounding box center [33, 198] width 17 height 14
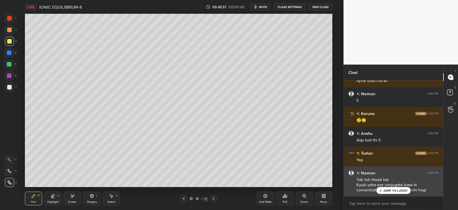
click at [390, 185] on div "Tab toh theek hai Kyuki yaha par conjugate base ki concentration salt ke baraba…" at bounding box center [398, 185] width 82 height 16
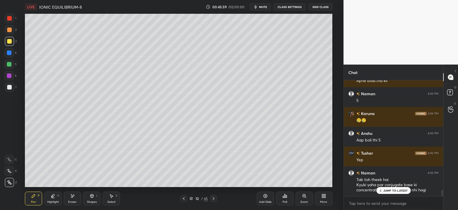
click at [395, 189] on p "JUMP TO LATEST" at bounding box center [396, 190] width 25 height 3
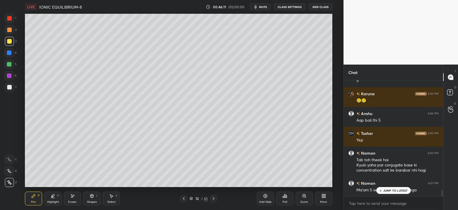
click at [390, 190] on p "JUMP TO LATEST" at bounding box center [396, 190] width 25 height 3
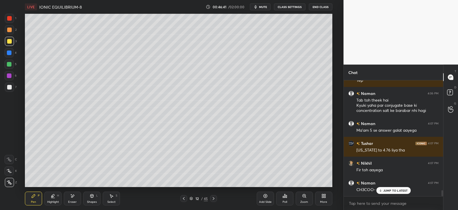
scroll to position [2072, 0]
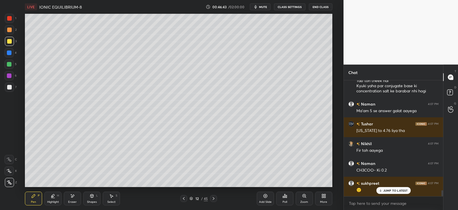
click at [93, 197] on icon at bounding box center [92, 195] width 3 height 3
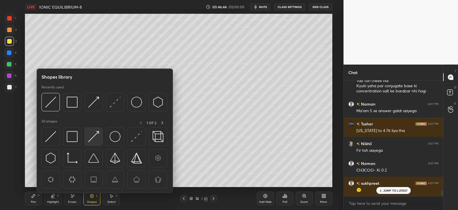
click at [95, 138] on img at bounding box center [93, 136] width 11 height 11
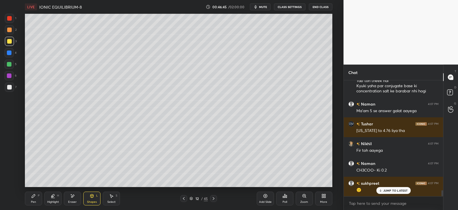
click at [34, 200] on div "Pen" at bounding box center [33, 201] width 5 height 3
click at [72, 199] on div "Eraser" at bounding box center [72, 198] width 17 height 14
click at [32, 199] on div "Pen P" at bounding box center [33, 198] width 17 height 14
click at [13, 54] on div at bounding box center [9, 52] width 9 height 9
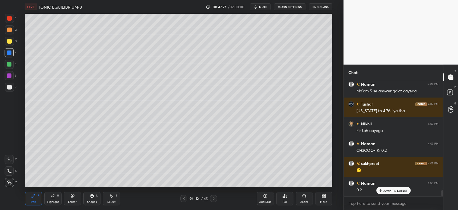
scroll to position [2111, 0]
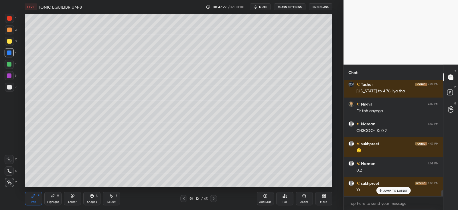
click at [76, 195] on div "Eraser" at bounding box center [72, 198] width 17 height 14
click at [36, 197] on icon at bounding box center [33, 195] width 5 height 5
click at [186, 198] on icon at bounding box center [184, 198] width 5 height 5
click at [185, 199] on icon at bounding box center [184, 198] width 5 height 5
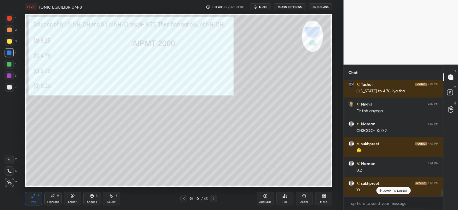
click at [184, 201] on div at bounding box center [183, 198] width 7 height 7
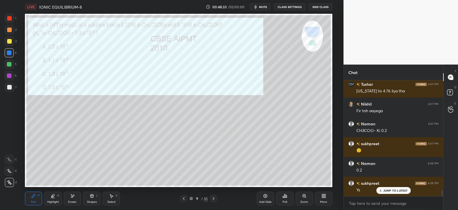
click at [183, 203] on div "Pen P Highlight H Eraser Shapes L Select S 9 / 45 Add Slide Poll Zoom More" at bounding box center [178, 198] width 307 height 23
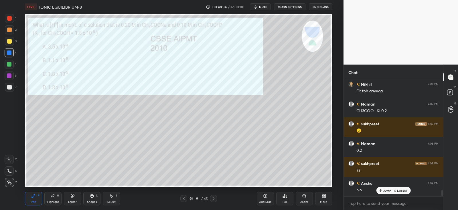
click at [183, 200] on icon at bounding box center [184, 198] width 5 height 5
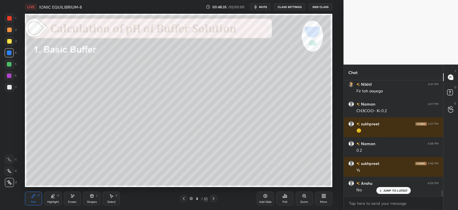
click at [184, 199] on icon at bounding box center [184, 198] width 5 height 5
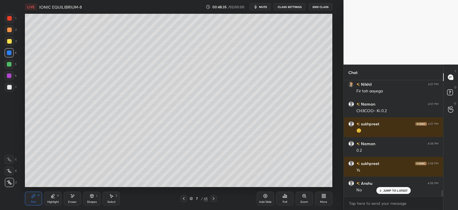
click at [185, 200] on icon at bounding box center [184, 198] width 5 height 5
click at [215, 198] on icon at bounding box center [213, 198] width 5 height 5
click at [96, 197] on div "Shapes L" at bounding box center [91, 198] width 17 height 14
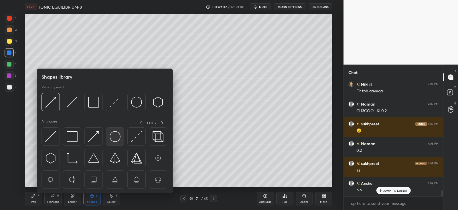
click at [116, 134] on img at bounding box center [115, 136] width 11 height 11
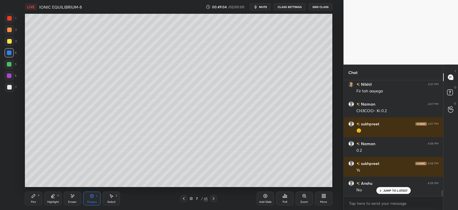
click at [33, 197] on icon at bounding box center [33, 195] width 3 height 3
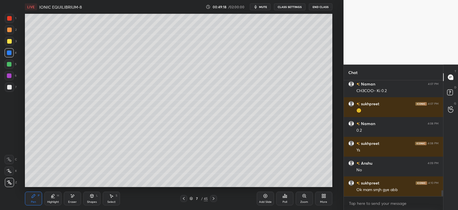
click at [215, 196] on icon at bounding box center [213, 198] width 5 height 5
click at [214, 198] on icon at bounding box center [214, 198] width 2 height 3
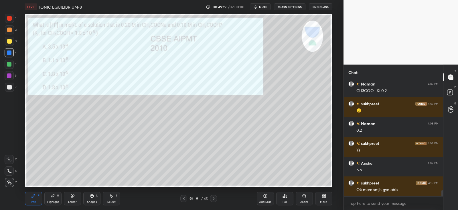
click at [213, 199] on icon at bounding box center [214, 198] width 2 height 3
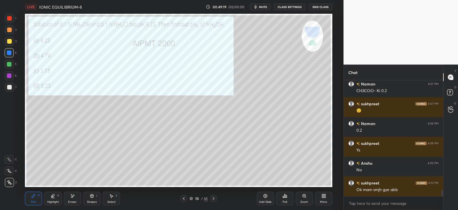
click at [213, 200] on icon at bounding box center [213, 198] width 5 height 5
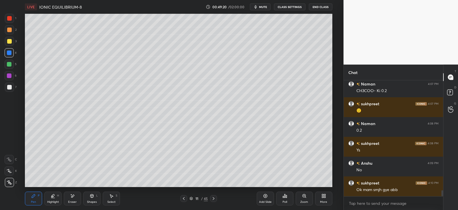
click at [215, 200] on icon at bounding box center [213, 198] width 5 height 5
click at [216, 201] on div at bounding box center [213, 198] width 7 height 7
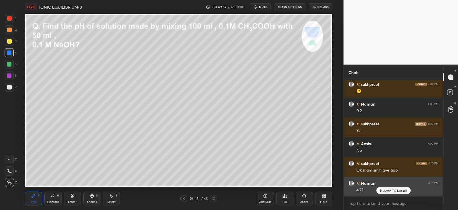
click at [388, 190] on p "JUMP TO LATEST" at bounding box center [396, 190] width 25 height 3
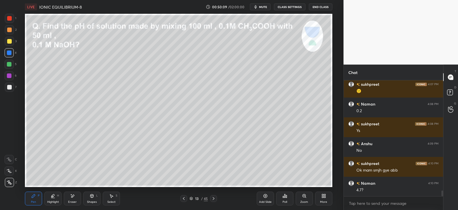
click at [10, 44] on div at bounding box center [9, 41] width 5 height 5
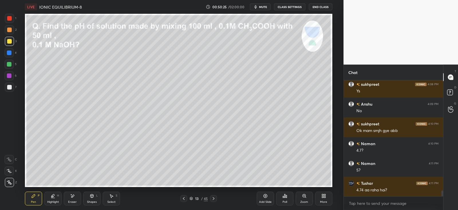
scroll to position [2230, 0]
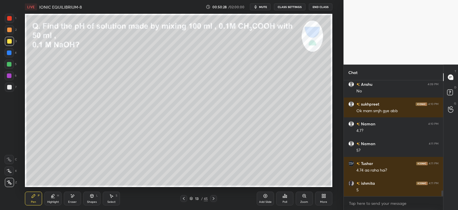
click at [93, 195] on icon at bounding box center [92, 195] width 3 height 3
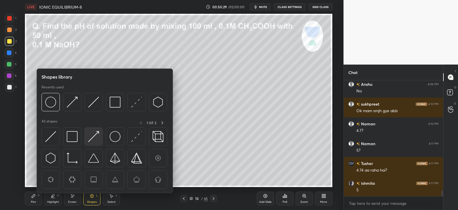
click at [96, 137] on img at bounding box center [93, 136] width 11 height 11
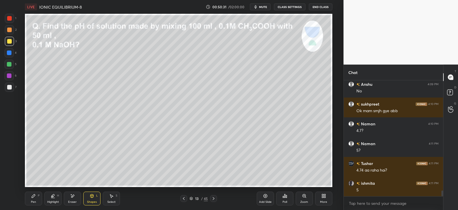
click at [37, 198] on div "Pen P" at bounding box center [33, 198] width 17 height 14
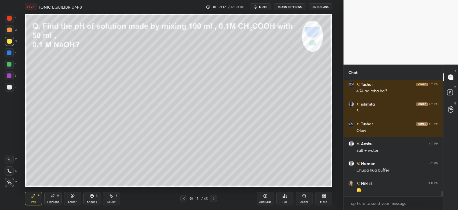
scroll to position [2329, 0]
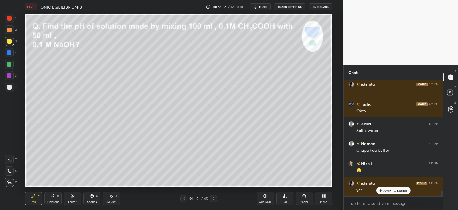
click at [10, 53] on div at bounding box center [9, 52] width 5 height 5
click at [75, 200] on div "Eraser" at bounding box center [72, 201] width 9 height 3
click at [32, 199] on div "Pen P" at bounding box center [33, 198] width 17 height 14
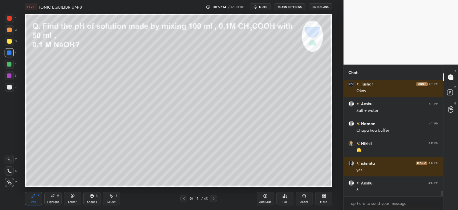
scroll to position [2368, 0]
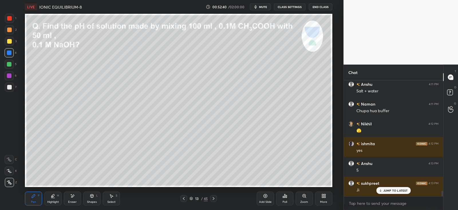
click at [77, 198] on div "Eraser" at bounding box center [72, 198] width 17 height 14
click at [38, 200] on div "Pen P" at bounding box center [33, 198] width 17 height 14
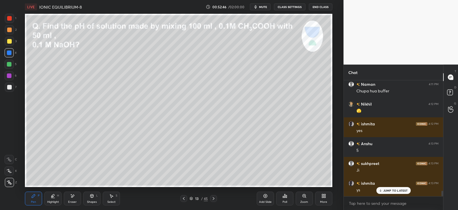
scroll to position [2408, 0]
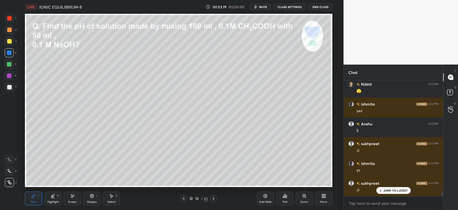
click at [385, 188] on div "JUMP TO LATEST" at bounding box center [393, 190] width 34 height 7
click at [13, 43] on div at bounding box center [9, 41] width 9 height 9
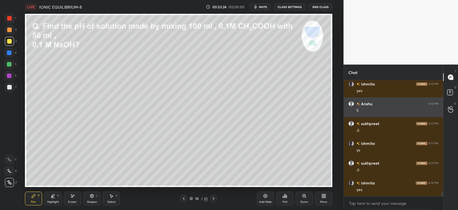
scroll to position [2448, 0]
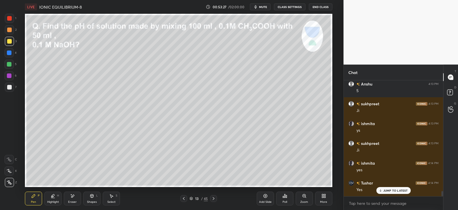
click at [211, 198] on icon at bounding box center [213, 198] width 5 height 5
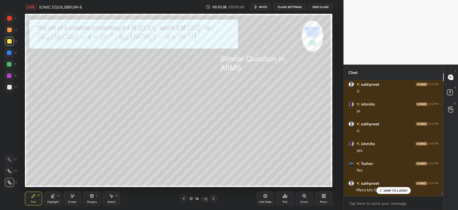
click at [184, 199] on icon at bounding box center [184, 198] width 2 height 3
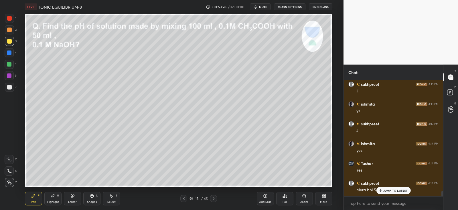
click at [266, 197] on icon at bounding box center [266, 196] width 4 height 4
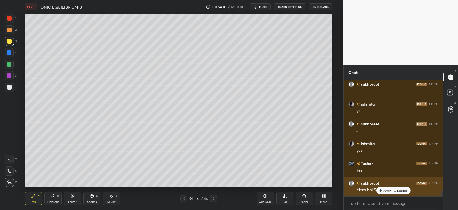
click at [380, 190] on icon at bounding box center [381, 190] width 4 height 3
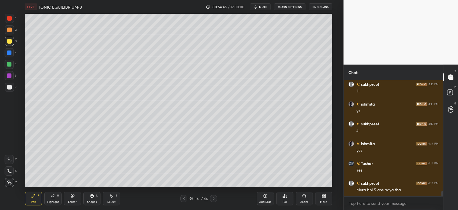
click at [284, 195] on icon at bounding box center [285, 195] width 5 height 5
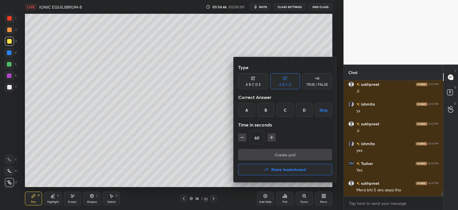
click at [305, 111] on div "D" at bounding box center [304, 110] width 17 height 14
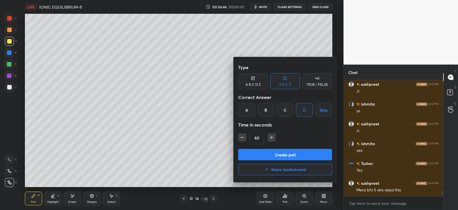
click at [282, 154] on button "Create poll" at bounding box center [285, 154] width 94 height 11
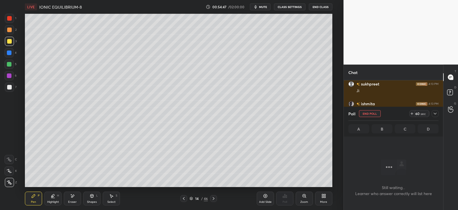
scroll to position [36, 97]
click at [435, 112] on icon at bounding box center [435, 113] width 5 height 5
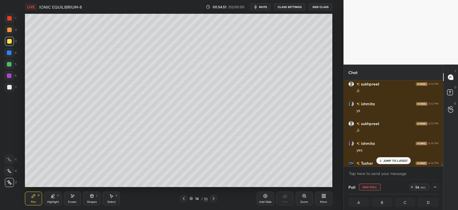
scroll to position [2497, 0]
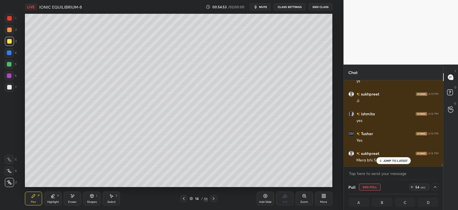
click at [388, 157] on div "Mera bhi 5 ans aaya tha" at bounding box center [398, 159] width 82 height 7
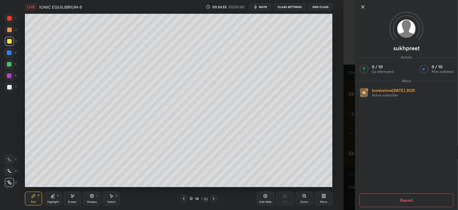
click at [346, 152] on div "[PERSON_NAME] Activity 0 / 10 Qs attempted 0 / 10 Mins watched About Iconic sin…" at bounding box center [401, 105] width 115 height 210
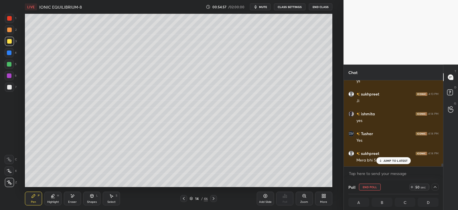
scroll to position [0, 2]
click at [7, 44] on div at bounding box center [9, 41] width 9 height 9
click at [437, 187] on icon at bounding box center [435, 186] width 5 height 5
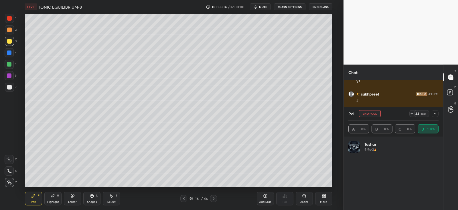
scroll to position [67, 89]
click at [434, 113] on icon at bounding box center [435, 113] width 5 height 5
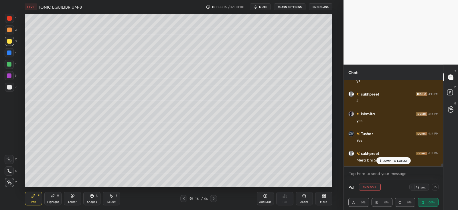
scroll to position [0, 2]
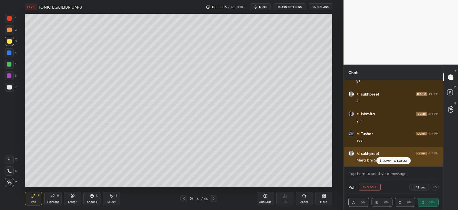
click at [383, 159] on div "JUMP TO LATEST" at bounding box center [393, 160] width 34 height 7
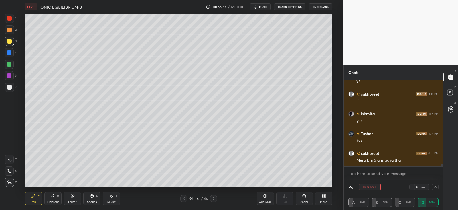
click at [435, 186] on icon at bounding box center [435, 187] width 3 height 2
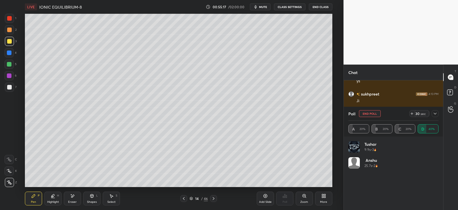
scroll to position [67, 89]
click at [434, 113] on icon at bounding box center [435, 113] width 5 height 5
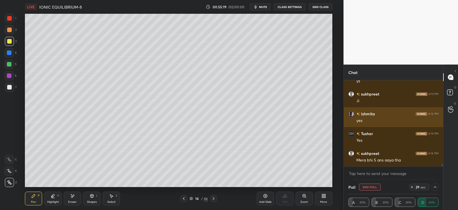
scroll to position [0, 2]
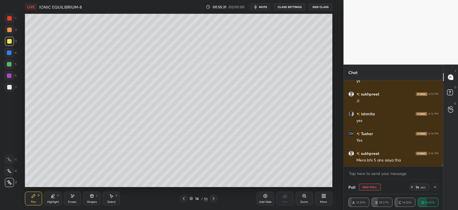
click at [10, 52] on div at bounding box center [9, 52] width 5 height 5
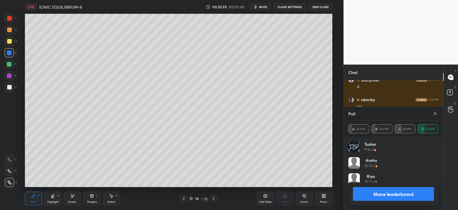
scroll to position [2, 2]
click at [435, 115] on icon at bounding box center [435, 113] width 5 height 5
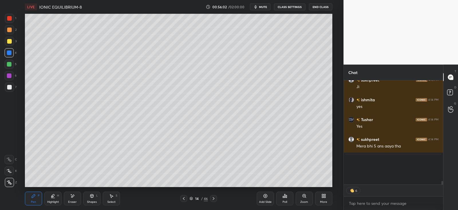
scroll to position [65, 97]
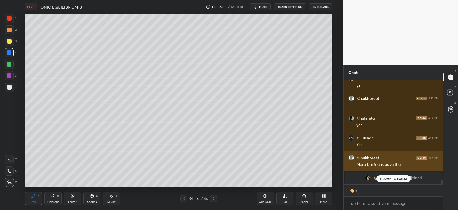
click at [386, 178] on p "JUMP TO LATEST" at bounding box center [396, 178] width 25 height 3
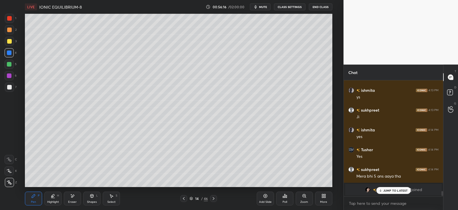
click at [70, 195] on div "Eraser" at bounding box center [72, 198] width 17 height 14
click at [31, 200] on div "Pen" at bounding box center [33, 201] width 5 height 3
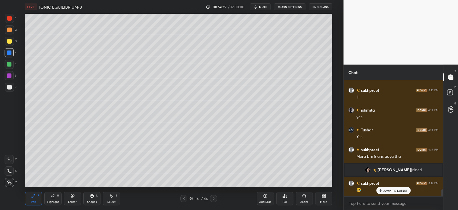
click at [54, 200] on div "Highlight" at bounding box center [53, 201] width 12 height 3
click at [75, 198] on div "Eraser" at bounding box center [72, 198] width 17 height 14
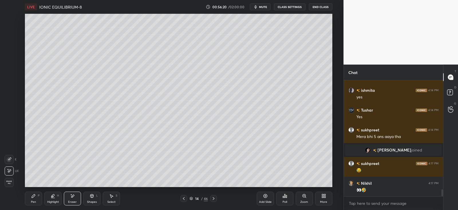
click at [35, 199] on div "Pen P" at bounding box center [33, 198] width 17 height 14
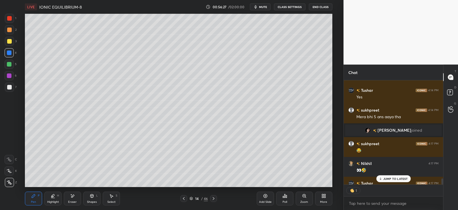
click at [386, 178] on p "JUMP TO LATEST" at bounding box center [396, 178] width 25 height 3
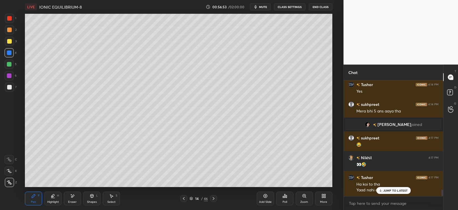
click at [76, 195] on div "Eraser" at bounding box center [72, 198] width 17 height 14
click at [34, 196] on icon at bounding box center [33, 195] width 3 height 3
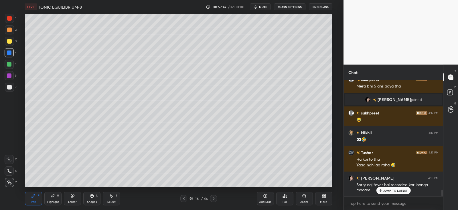
scroll to position [1928, 0]
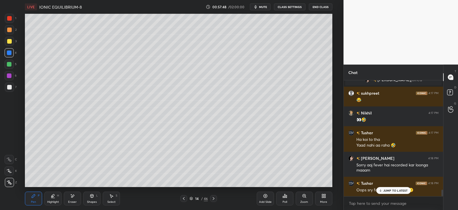
click at [215, 197] on icon at bounding box center [213, 198] width 5 height 5
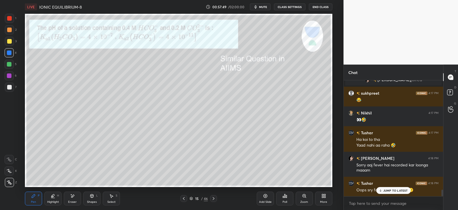
click at [184, 198] on icon at bounding box center [184, 198] width 2 height 3
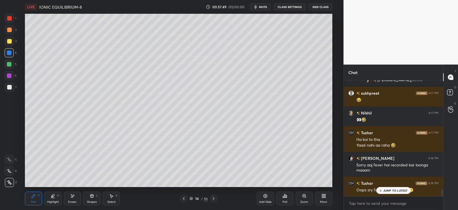
click at [273, 195] on div "Add Slide" at bounding box center [265, 198] width 17 height 14
click at [9, 31] on div at bounding box center [9, 30] width 5 height 5
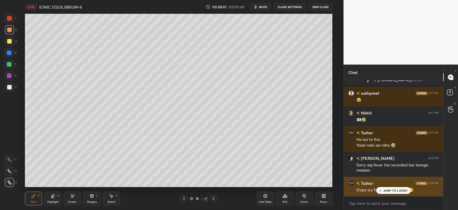
click at [386, 189] on p "JUMP TO LATEST" at bounding box center [396, 190] width 25 height 3
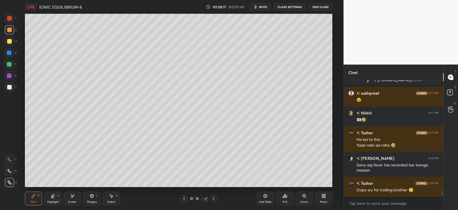
scroll to position [1948, 0]
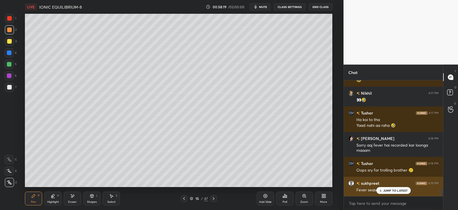
click at [382, 189] on icon at bounding box center [381, 190] width 4 height 3
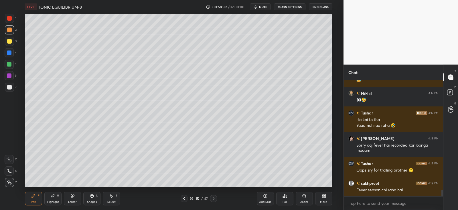
click at [9, 40] on div at bounding box center [9, 41] width 5 height 5
click at [282, 197] on div "Poll" at bounding box center [284, 198] width 17 height 14
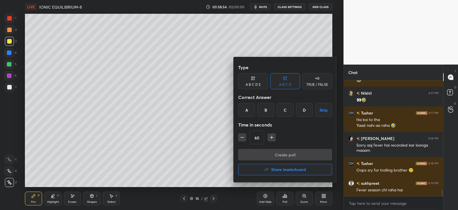
click at [307, 112] on div "D" at bounding box center [304, 110] width 17 height 14
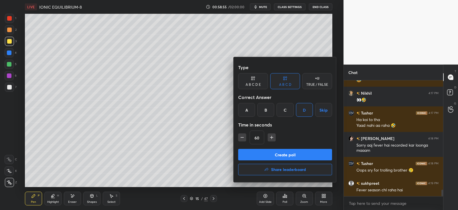
click at [287, 155] on button "Create poll" at bounding box center [285, 154] width 94 height 11
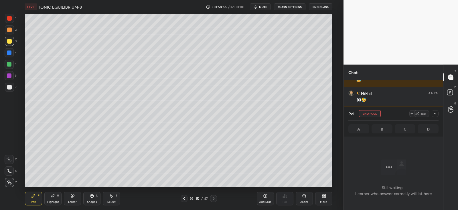
scroll to position [36, 97]
click at [434, 112] on icon at bounding box center [435, 113] width 5 height 5
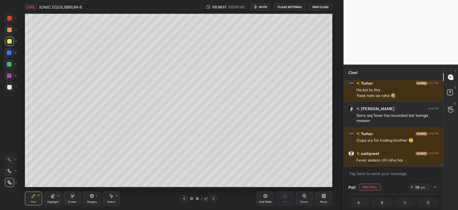
scroll to position [0, 2]
click at [9, 21] on div at bounding box center [9, 18] width 5 height 5
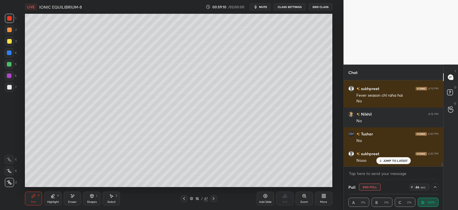
scroll to position [2062, 0]
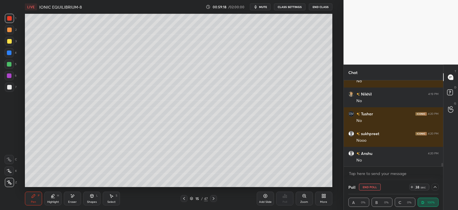
click at [213, 199] on icon at bounding box center [213, 198] width 5 height 5
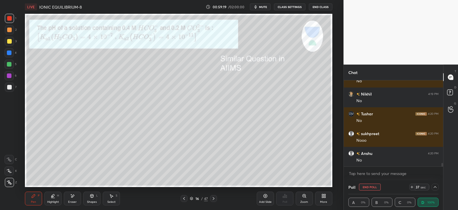
click at [213, 199] on icon at bounding box center [214, 198] width 2 height 3
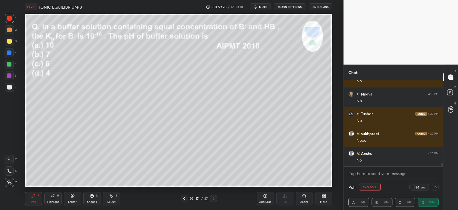
click at [185, 200] on icon at bounding box center [184, 198] width 5 height 5
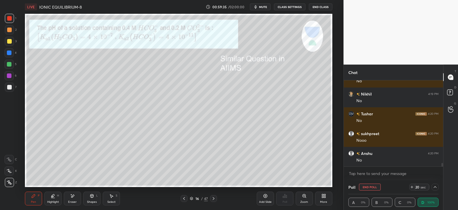
click at [10, 31] on div at bounding box center [9, 30] width 5 height 5
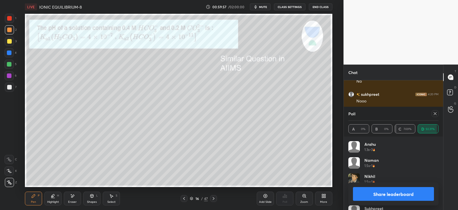
scroll to position [2120, 0]
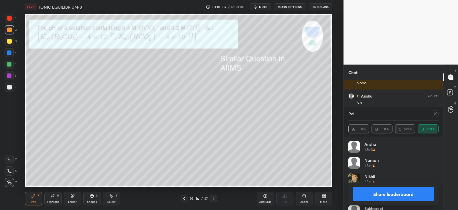
click at [437, 115] on icon at bounding box center [435, 113] width 5 height 5
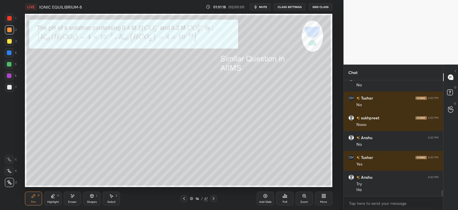
scroll to position [2098, 0]
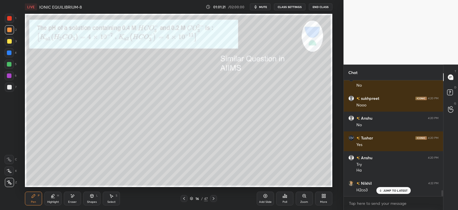
click at [11, 30] on div at bounding box center [9, 30] width 5 height 5
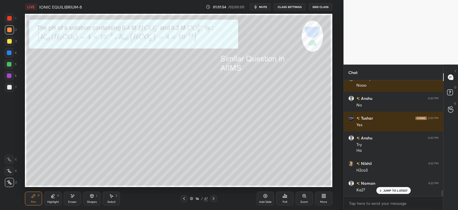
scroll to position [2137, 0]
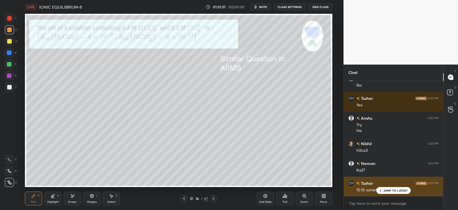
click at [396, 189] on p "JUMP TO LATEST" at bounding box center [396, 190] width 25 height 3
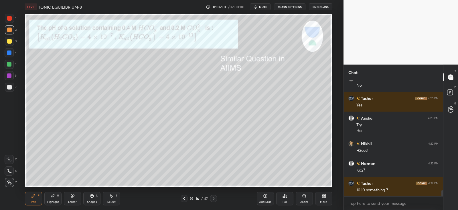
click at [96, 199] on div "Shapes L" at bounding box center [91, 198] width 17 height 14
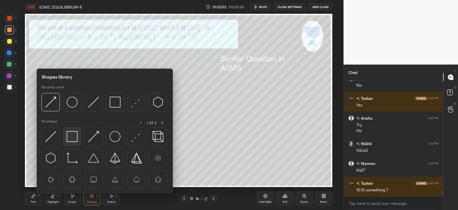
click at [73, 135] on img at bounding box center [72, 136] width 11 height 11
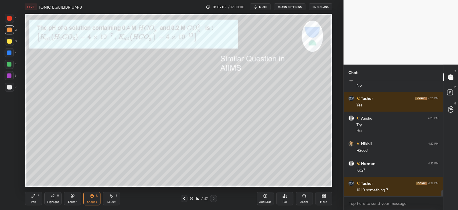
click at [34, 201] on div "Pen" at bounding box center [33, 201] width 5 height 3
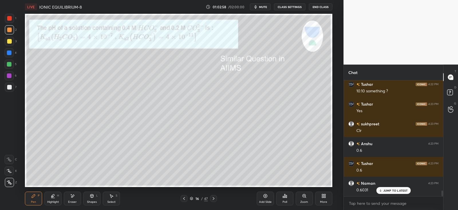
scroll to position [2256, 0]
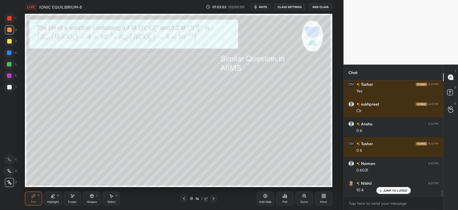
click at [70, 198] on icon at bounding box center [72, 195] width 5 height 5
click at [109, 197] on div "Select S" at bounding box center [111, 198] width 17 height 14
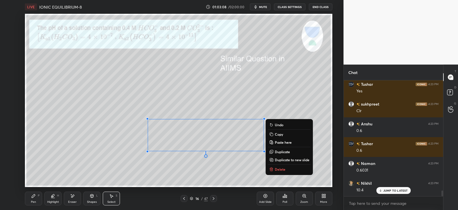
click at [277, 134] on p "Copy" at bounding box center [279, 134] width 8 height 5
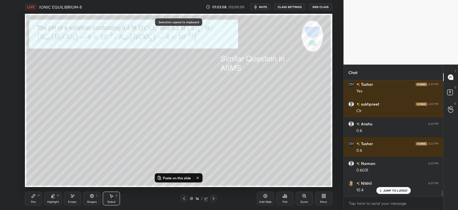
click at [213, 198] on icon at bounding box center [213, 198] width 5 height 5
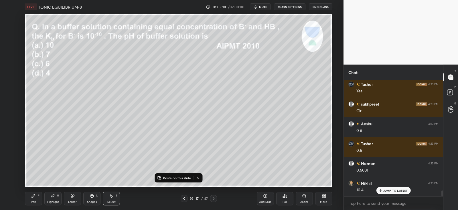
click at [184, 197] on icon at bounding box center [184, 198] width 2 height 3
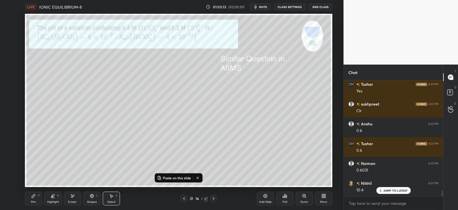
click at [265, 199] on div "Add Slide" at bounding box center [265, 198] width 17 height 14
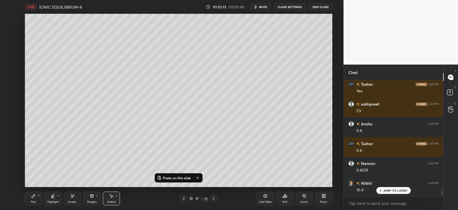
click at [174, 178] on p "Paste on this slide" at bounding box center [177, 177] width 28 height 5
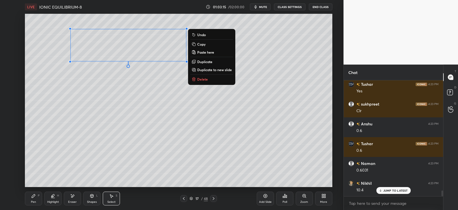
click at [36, 197] on icon at bounding box center [33, 195] width 5 height 5
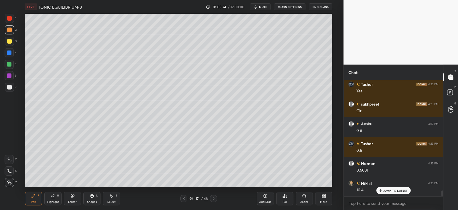
click at [183, 197] on icon at bounding box center [184, 198] width 5 height 5
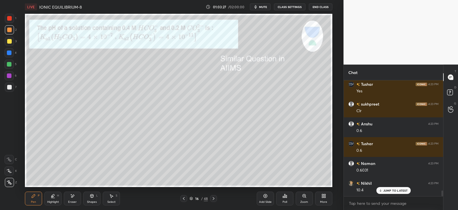
click at [215, 198] on icon at bounding box center [214, 198] width 2 height 3
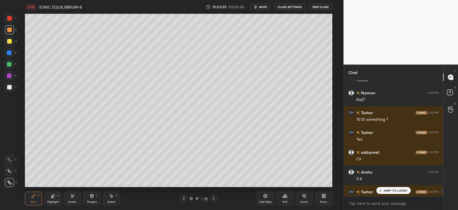
scroll to position [2207, 0]
click at [94, 198] on div "Shapes L" at bounding box center [91, 198] width 17 height 14
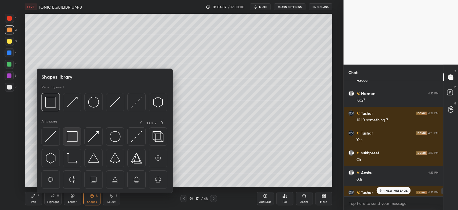
click at [77, 139] on img at bounding box center [72, 136] width 11 height 11
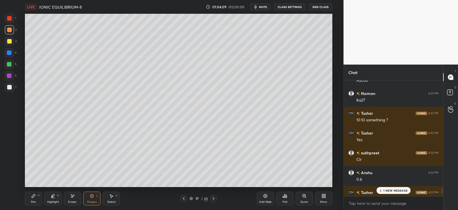
click at [34, 199] on div "Pen P" at bounding box center [33, 198] width 17 height 14
click at [11, 84] on div at bounding box center [9, 87] width 9 height 9
click at [213, 199] on icon at bounding box center [214, 198] width 2 height 3
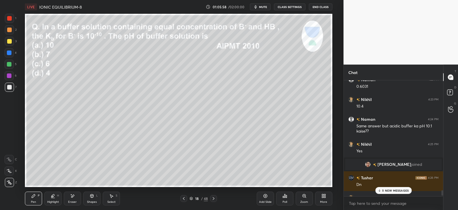
scroll to position [2354, 0]
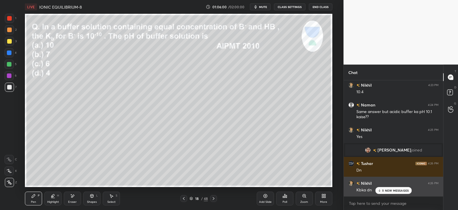
click at [387, 189] on p "5 NEW MESSAGES" at bounding box center [395, 190] width 27 height 3
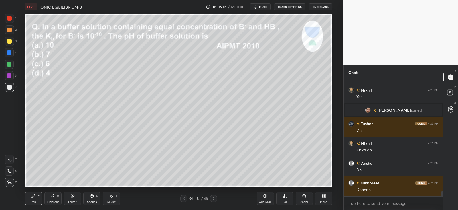
scroll to position [2413, 0]
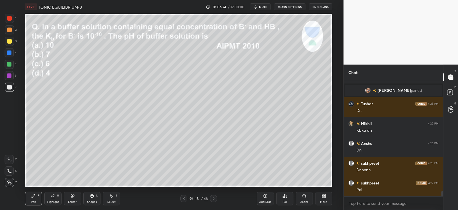
click at [70, 197] on div "Eraser" at bounding box center [72, 198] width 17 height 14
click at [34, 201] on div "Pen" at bounding box center [33, 201] width 5 height 3
click at [74, 195] on icon at bounding box center [72, 195] width 3 height 3
click at [40, 195] on div "Pen P" at bounding box center [33, 198] width 17 height 14
click at [76, 191] on div "Pen P Highlight H Eraser Shapes L Select S 18 / 48 Add Slide Poll Zoom More" at bounding box center [178, 198] width 307 height 23
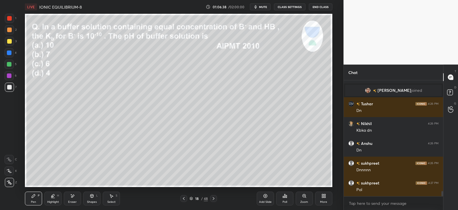
scroll to position [2433, 0]
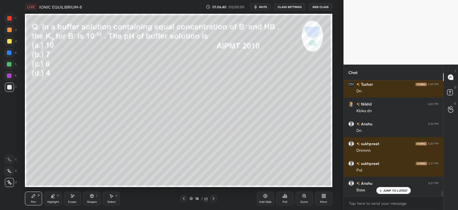
click at [76, 197] on div "Eraser" at bounding box center [72, 198] width 17 height 14
click at [35, 198] on div "Pen P" at bounding box center [33, 198] width 17 height 14
click at [74, 197] on icon at bounding box center [72, 195] width 5 height 5
click at [34, 196] on icon at bounding box center [33, 195] width 3 height 3
click at [72, 198] on icon at bounding box center [72, 195] width 5 height 5
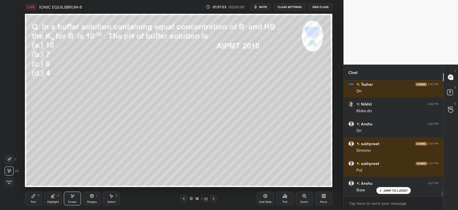
click at [30, 200] on div "Pen P" at bounding box center [33, 198] width 17 height 14
click at [73, 194] on icon at bounding box center [72, 195] width 5 height 5
click at [37, 195] on div "Pen P" at bounding box center [33, 198] width 17 height 14
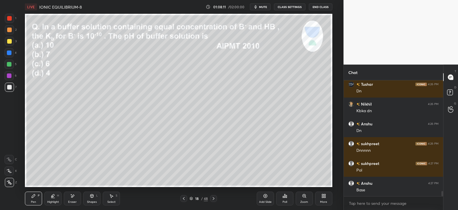
scroll to position [2433, 0]
click at [68, 197] on div "Eraser" at bounding box center [72, 198] width 17 height 14
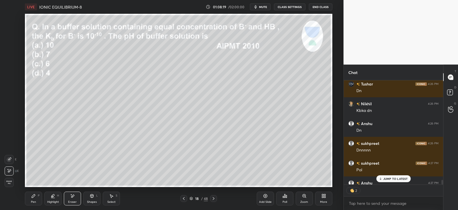
click at [32, 199] on div "Pen P" at bounding box center [33, 198] width 17 height 14
click at [382, 177] on icon at bounding box center [381, 178] width 4 height 3
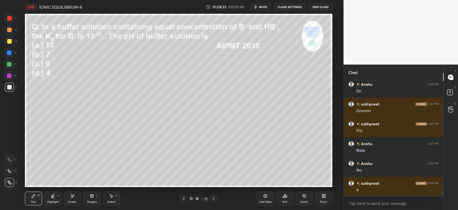
scroll to position [2492, 0]
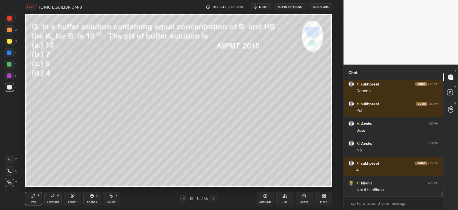
click at [215, 198] on icon at bounding box center [213, 198] width 5 height 5
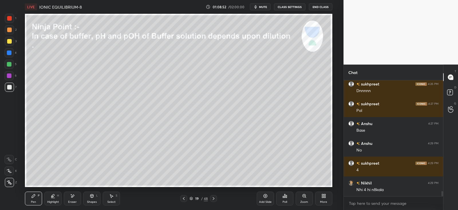
click at [215, 197] on icon at bounding box center [213, 198] width 5 height 5
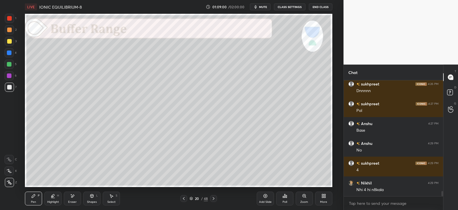
click at [9, 31] on div at bounding box center [9, 30] width 5 height 5
click at [12, 40] on div at bounding box center [9, 41] width 9 height 9
click at [72, 195] on icon at bounding box center [72, 195] width 5 height 5
click at [39, 197] on div "P" at bounding box center [39, 195] width 2 height 3
click at [9, 87] on div at bounding box center [9, 87] width 5 height 5
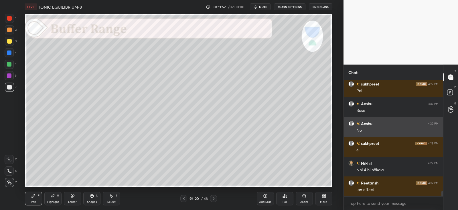
scroll to position [2537, 0]
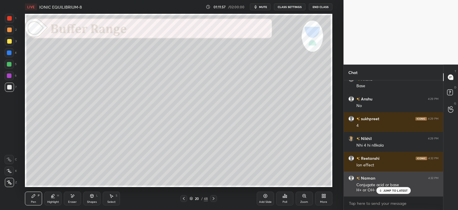
click at [381, 191] on icon at bounding box center [381, 191] width 2 height 1
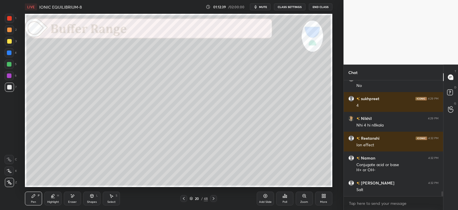
click at [95, 199] on div "Shapes L" at bounding box center [91, 198] width 17 height 14
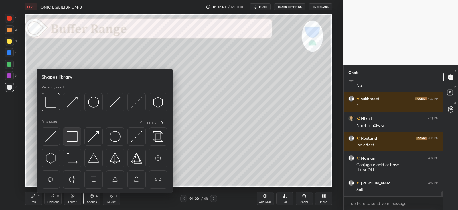
click at [78, 135] on div at bounding box center [72, 136] width 18 height 18
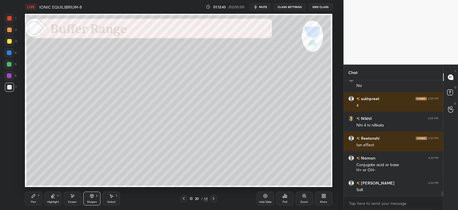
click at [34, 197] on icon at bounding box center [33, 195] width 5 height 5
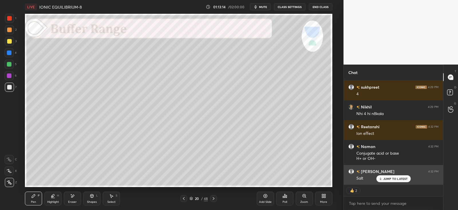
click at [386, 177] on p "JUMP TO LATEST" at bounding box center [396, 178] width 25 height 3
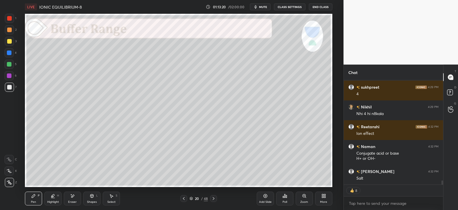
click at [12, 55] on div at bounding box center [9, 52] width 9 height 9
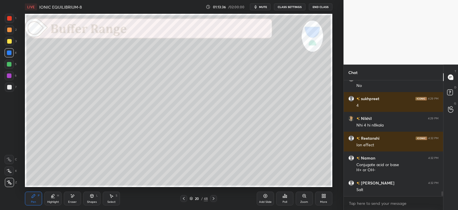
scroll to position [2557, 0]
click at [92, 200] on div "Shapes" at bounding box center [92, 201] width 10 height 3
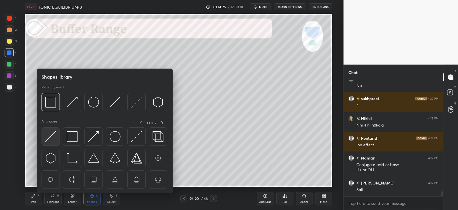
click at [55, 135] on img at bounding box center [50, 136] width 11 height 11
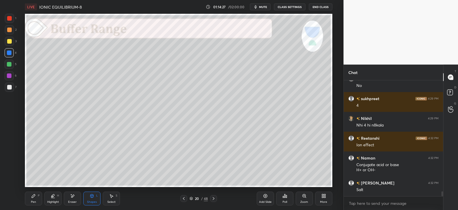
click at [33, 198] on div "Pen P" at bounding box center [33, 198] width 17 height 14
click at [10, 73] on div at bounding box center [9, 75] width 5 height 5
click at [93, 203] on div "Shapes" at bounding box center [92, 201] width 10 height 3
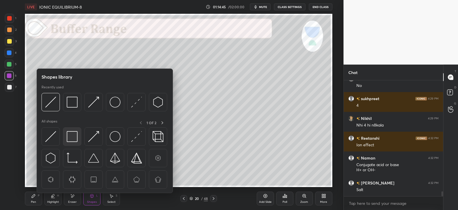
click at [80, 138] on div at bounding box center [72, 136] width 18 height 18
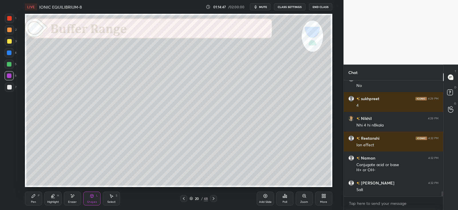
click at [38, 197] on div "Pen P" at bounding box center [33, 198] width 17 height 14
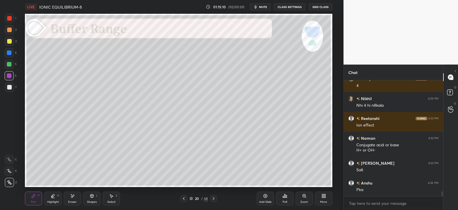
click at [94, 200] on div "Shapes" at bounding box center [92, 201] width 10 height 3
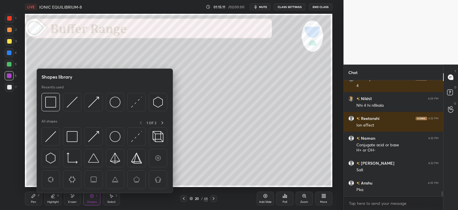
click at [103, 136] on div at bounding box center [105, 159] width 127 height 64
click at [111, 200] on div "Select" at bounding box center [111, 201] width 8 height 3
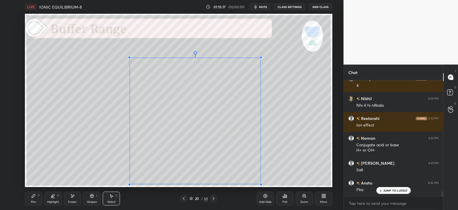
scroll to position [2596, 0]
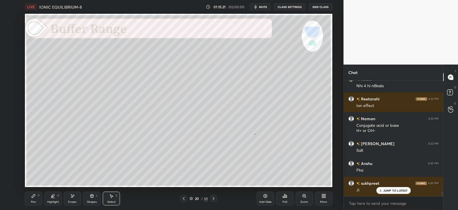
click at [255, 134] on div "0 ° Undo Copy Paste here Duplicate Duplicate to new slide Delete" at bounding box center [178, 100] width 307 height 173
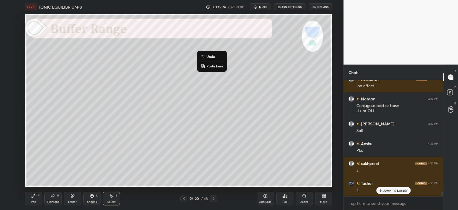
click at [42, 200] on div "Pen P" at bounding box center [33, 198] width 17 height 14
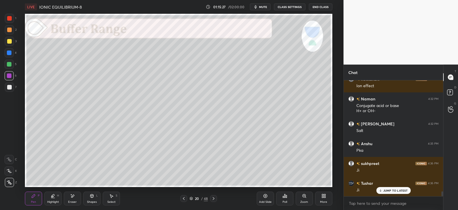
click at [76, 197] on div "Eraser" at bounding box center [72, 198] width 17 height 14
click at [93, 198] on icon at bounding box center [92, 195] width 5 height 5
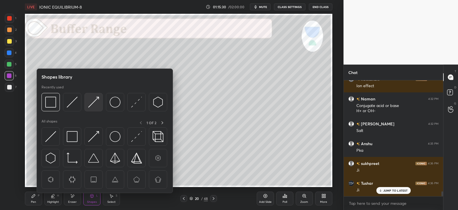
click at [96, 104] on img at bounding box center [93, 102] width 11 height 11
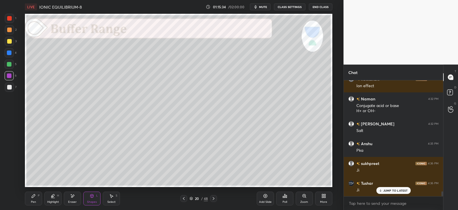
click at [12, 61] on div at bounding box center [9, 64] width 9 height 9
click at [93, 198] on div "Shapes L" at bounding box center [91, 198] width 17 height 14
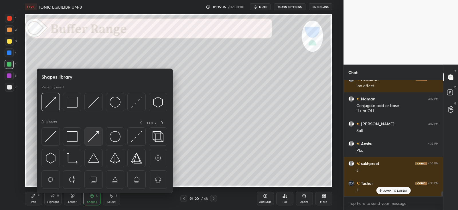
click at [94, 135] on img at bounding box center [93, 136] width 11 height 11
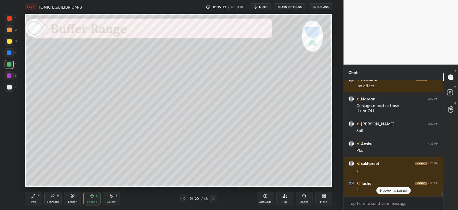
click at [34, 195] on icon at bounding box center [33, 195] width 3 height 3
click at [13, 87] on div at bounding box center [9, 87] width 9 height 9
click at [190, 197] on icon at bounding box center [191, 198] width 3 height 3
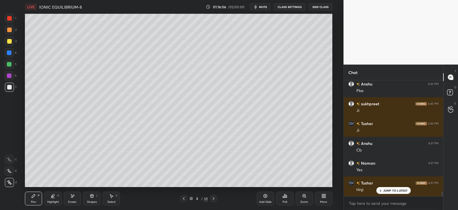
scroll to position [2695, 0]
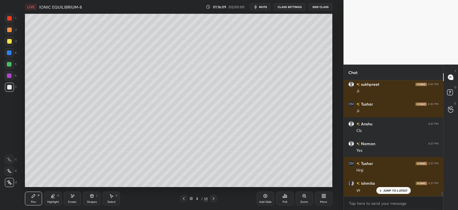
click at [96, 198] on div "Shapes L" at bounding box center [91, 198] width 17 height 14
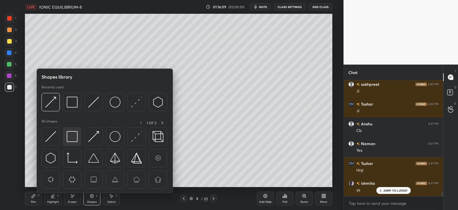
click at [73, 137] on img at bounding box center [72, 136] width 11 height 11
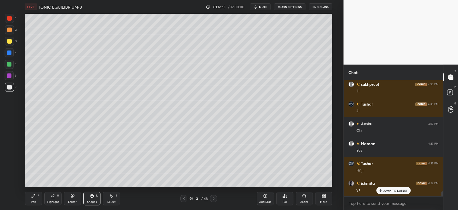
click at [190, 198] on icon at bounding box center [191, 198] width 3 height 3
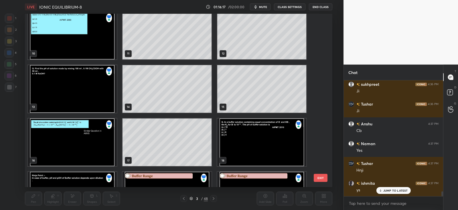
scroll to position [170, 0]
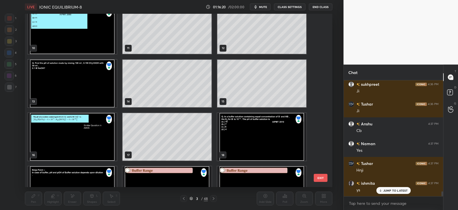
click at [155, 169] on img "grid" at bounding box center [167, 190] width 89 height 48
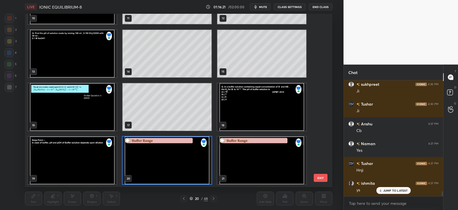
click at [159, 159] on img "grid" at bounding box center [167, 160] width 89 height 48
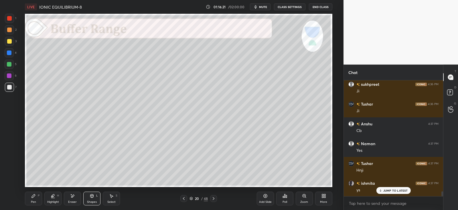
click at [160, 157] on img "grid" at bounding box center [167, 160] width 89 height 48
click at [35, 197] on icon at bounding box center [33, 195] width 5 height 5
click at [10, 75] on div at bounding box center [9, 75] width 5 height 5
click at [193, 197] on icon at bounding box center [191, 198] width 3 height 3
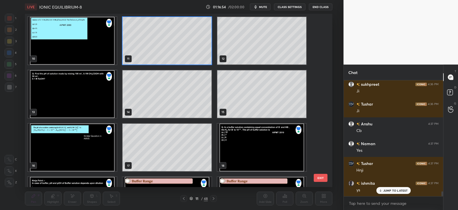
scroll to position [2715, 0]
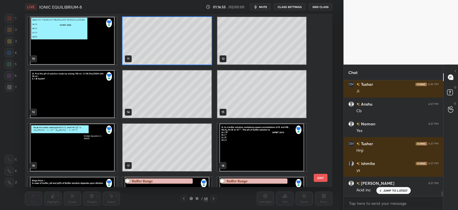
click at [76, 54] on img "grid" at bounding box center [72, 41] width 89 height 48
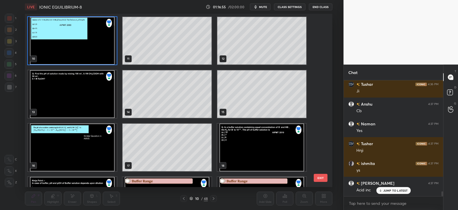
click at [90, 48] on img "grid" at bounding box center [72, 41] width 89 height 48
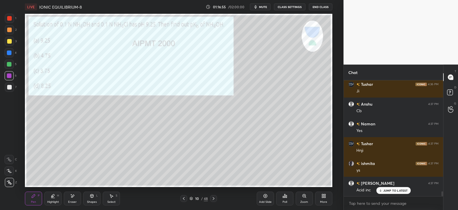
click at [78, 35] on img "grid" at bounding box center [72, 41] width 89 height 48
click at [84, 34] on img "grid" at bounding box center [72, 41] width 89 height 48
click at [186, 198] on div at bounding box center [183, 198] width 7 height 7
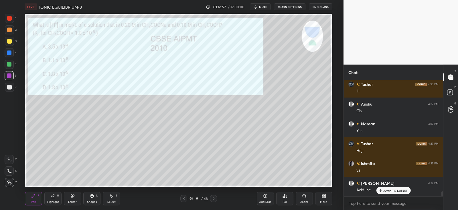
click at [185, 198] on icon at bounding box center [184, 198] width 5 height 5
click at [186, 197] on icon at bounding box center [184, 198] width 5 height 5
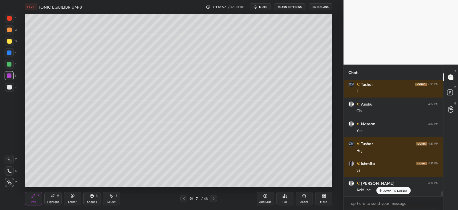
click at [185, 197] on icon at bounding box center [184, 198] width 5 height 5
click at [186, 197] on icon at bounding box center [184, 198] width 5 height 5
click at [185, 197] on icon at bounding box center [184, 198] width 5 height 5
click at [184, 197] on icon at bounding box center [184, 198] width 2 height 3
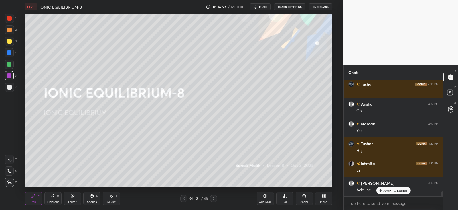
click at [214, 197] on icon at bounding box center [213, 198] width 5 height 5
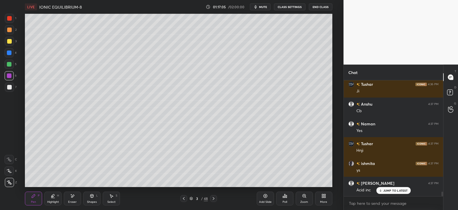
scroll to position [2734, 0]
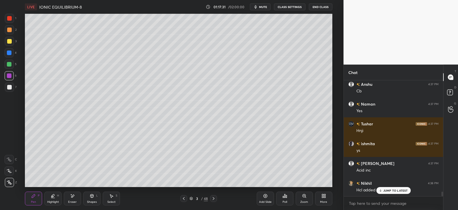
click at [191, 197] on icon at bounding box center [191, 198] width 3 height 3
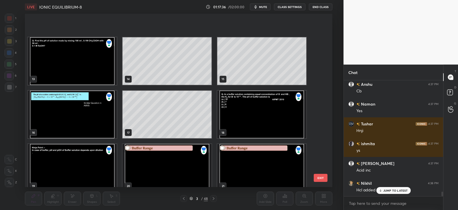
scroll to position [231, 0]
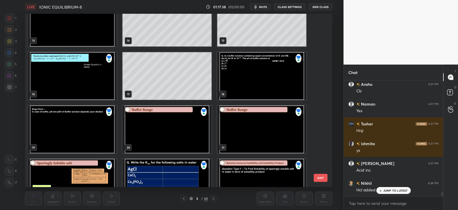
click at [185, 129] on img "grid" at bounding box center [167, 129] width 89 height 48
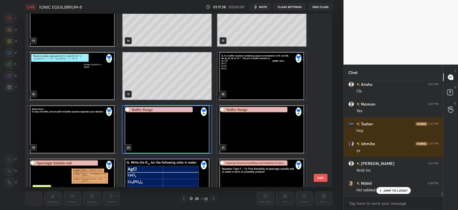
click at [186, 129] on img "grid" at bounding box center [167, 129] width 89 height 48
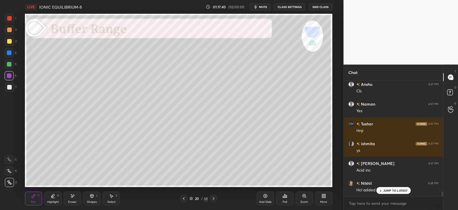
click at [33, 195] on icon at bounding box center [33, 195] width 3 height 3
click at [91, 198] on div "Shapes L" at bounding box center [91, 198] width 17 height 14
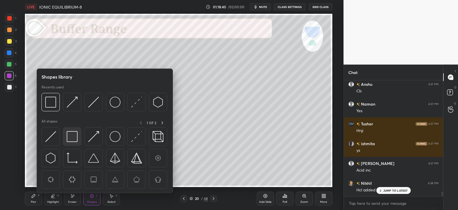
click at [71, 137] on img at bounding box center [72, 136] width 11 height 11
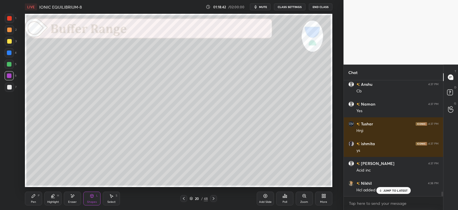
click at [37, 201] on div "Pen P" at bounding box center [33, 198] width 17 height 14
click at [11, 43] on div at bounding box center [9, 41] width 5 height 5
click at [13, 87] on div at bounding box center [9, 87] width 9 height 9
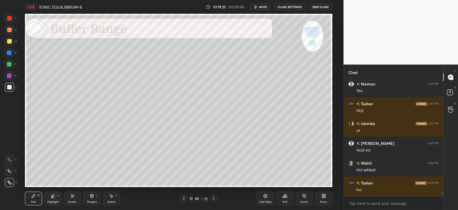
click at [115, 195] on div "Select S" at bounding box center [111, 198] width 17 height 14
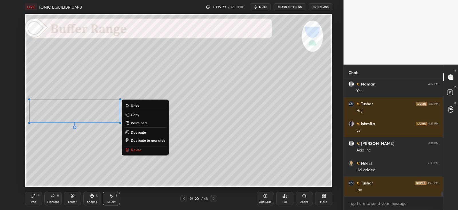
click at [143, 131] on p "Duplicate" at bounding box center [138, 132] width 15 height 5
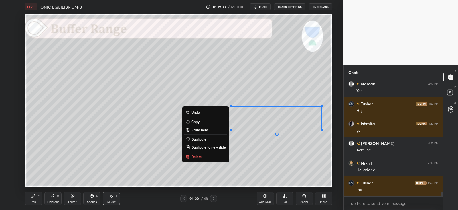
click at [75, 195] on div "Eraser" at bounding box center [72, 198] width 17 height 14
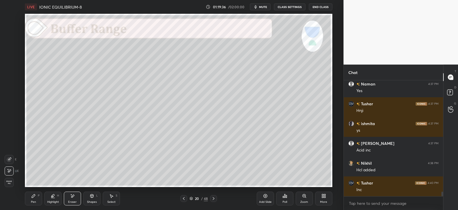
click at [44, 195] on div "Pen P Highlight H Eraser Shapes L Select S" at bounding box center [83, 198] width 116 height 14
click at [40, 200] on div "Pen P" at bounding box center [33, 198] width 17 height 14
click at [12, 74] on div at bounding box center [9, 75] width 9 height 9
click at [96, 198] on div "Shapes L" at bounding box center [91, 198] width 17 height 14
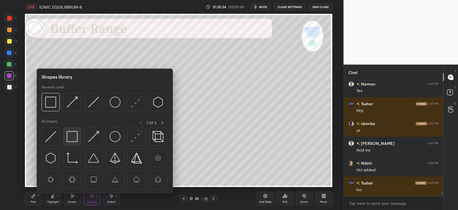
scroll to position [2774, 0]
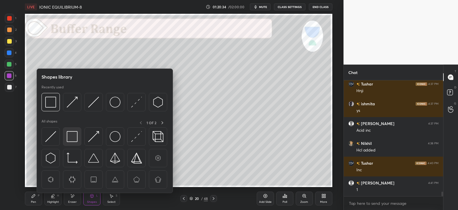
click at [73, 139] on img at bounding box center [72, 136] width 11 height 11
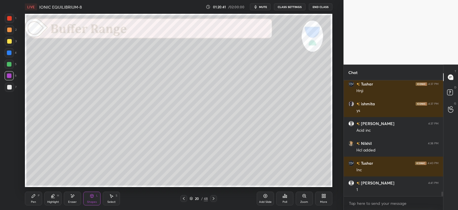
click at [44, 196] on div "Pen P Highlight H Eraser Shapes L Select S" at bounding box center [83, 198] width 116 height 14
click at [33, 194] on icon at bounding box center [33, 195] width 5 height 5
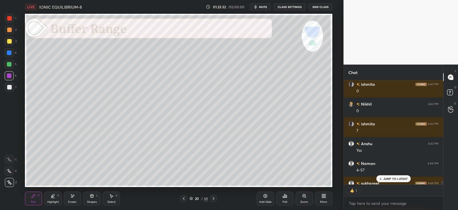
scroll to position [2, 2]
click at [388, 177] on p "JUMP TO LATEST" at bounding box center [396, 178] width 25 height 3
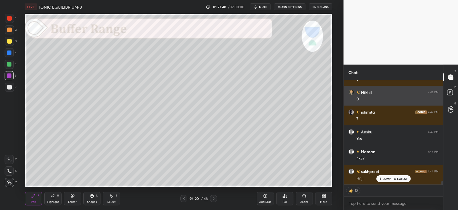
scroll to position [2924, 0]
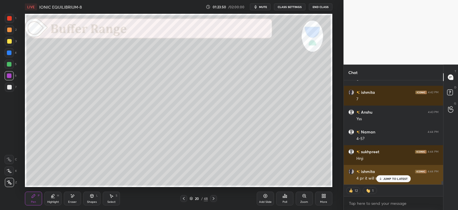
click at [390, 179] on p "JUMP TO LATEST" at bounding box center [396, 178] width 25 height 3
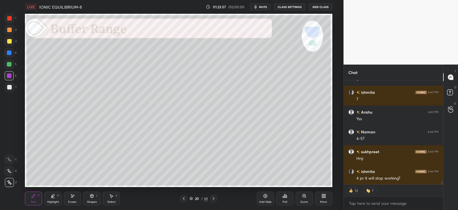
click at [10, 40] on div at bounding box center [9, 41] width 5 height 5
click at [265, 197] on icon at bounding box center [266, 196] width 4 height 4
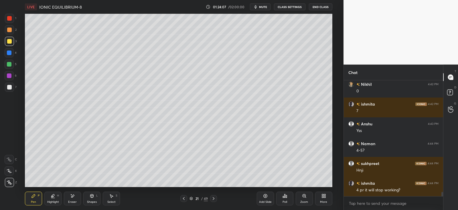
scroll to position [2932, 0]
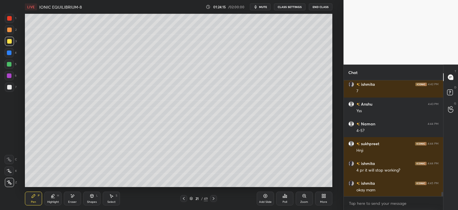
click at [10, 30] on div at bounding box center [9, 30] width 5 height 5
click at [286, 197] on icon at bounding box center [286, 196] width 1 height 3
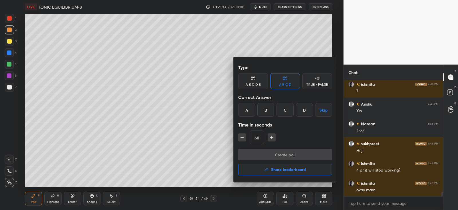
click at [287, 109] on div "C" at bounding box center [285, 110] width 17 height 14
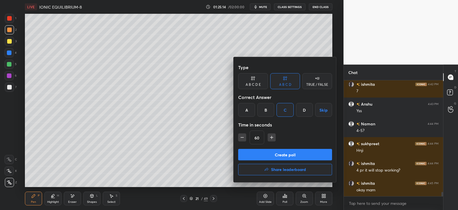
click at [278, 153] on button "Create poll" at bounding box center [285, 154] width 94 height 11
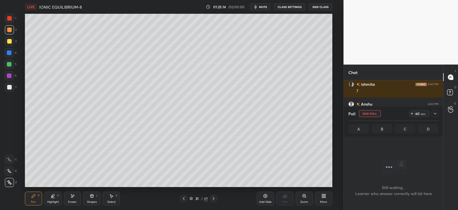
scroll to position [2, 2]
click at [435, 115] on icon at bounding box center [435, 113] width 5 height 5
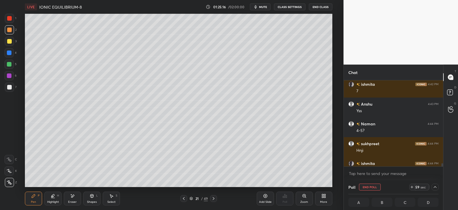
click at [7, 53] on div at bounding box center [9, 52] width 5 height 5
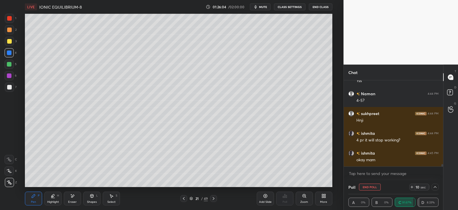
click at [264, 199] on div "Add Slide" at bounding box center [265, 198] width 17 height 14
click at [10, 42] on div at bounding box center [9, 41] width 5 height 5
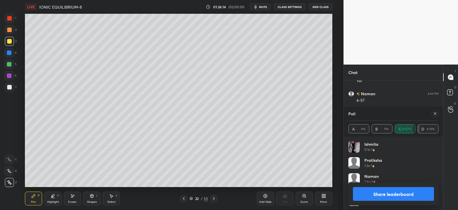
scroll to position [67, 89]
click at [436, 113] on icon at bounding box center [435, 113] width 5 height 5
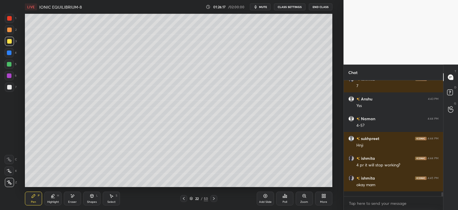
scroll to position [64, 97]
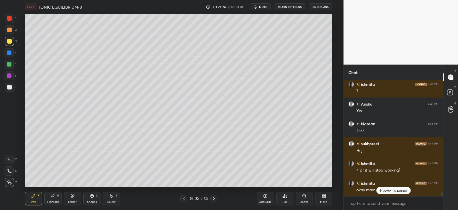
click at [290, 195] on div "Poll" at bounding box center [284, 198] width 17 height 14
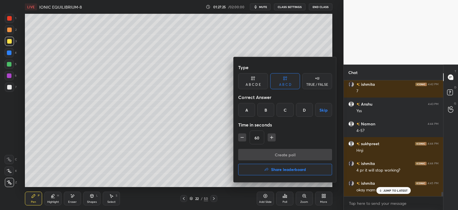
click at [308, 110] on div "D" at bounding box center [304, 110] width 17 height 14
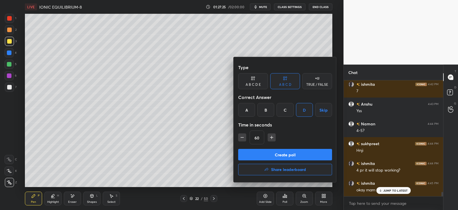
click at [289, 153] on button "Create poll" at bounding box center [285, 154] width 94 height 11
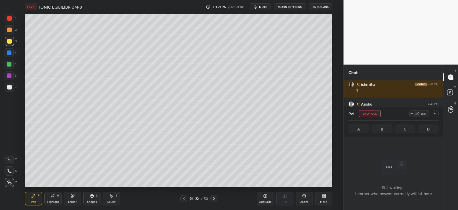
scroll to position [2, 2]
click at [435, 116] on div at bounding box center [435, 113] width 7 height 7
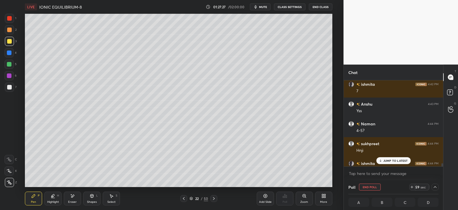
click at [7, 32] on div at bounding box center [9, 29] width 9 height 9
click at [384, 160] on p "JUMP TO LATEST" at bounding box center [396, 160] width 25 height 3
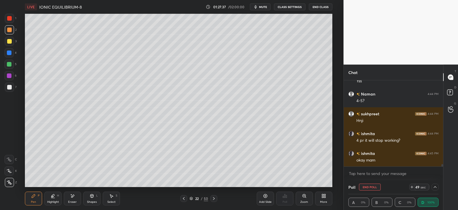
click at [436, 187] on icon at bounding box center [435, 186] width 5 height 5
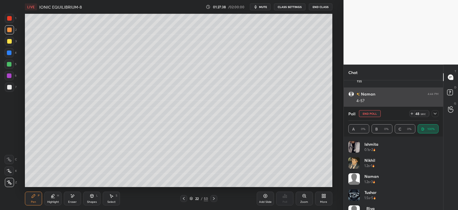
scroll to position [60, 0]
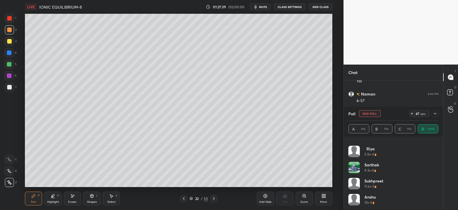
click at [436, 113] on icon at bounding box center [435, 113] width 5 height 5
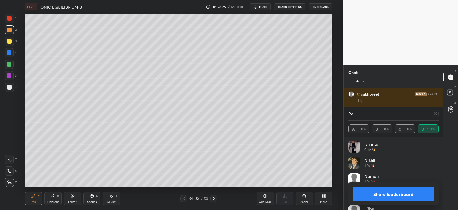
scroll to position [3001, 0]
click at [435, 114] on icon at bounding box center [435, 113] width 5 height 5
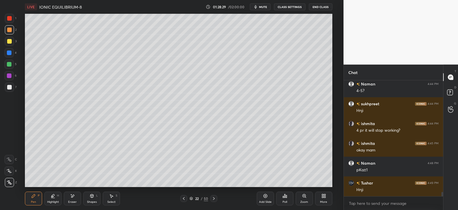
scroll to position [114, 97]
click at [212, 201] on div at bounding box center [214, 198] width 7 height 7
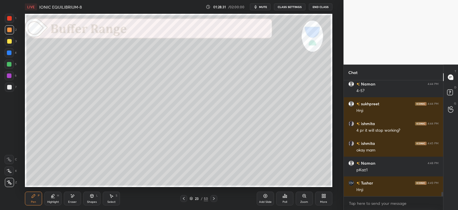
click at [189, 197] on div "23 / 50" at bounding box center [198, 198] width 37 height 7
click at [186, 199] on div at bounding box center [183, 198] width 7 height 7
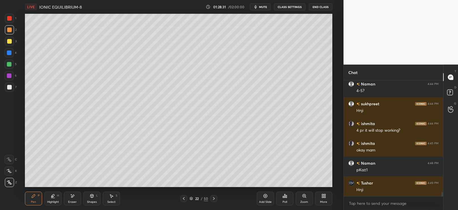
click at [184, 200] on icon at bounding box center [184, 198] width 5 height 5
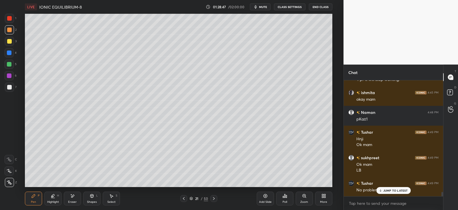
scroll to position [3042, 0]
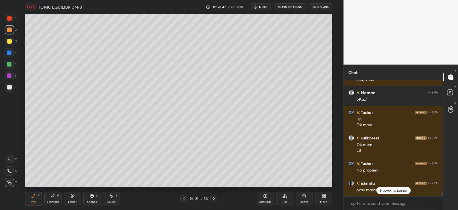
click at [388, 189] on p "JUMP TO LATEST" at bounding box center [396, 190] width 25 height 3
click at [286, 198] on div "Poll" at bounding box center [284, 198] width 17 height 14
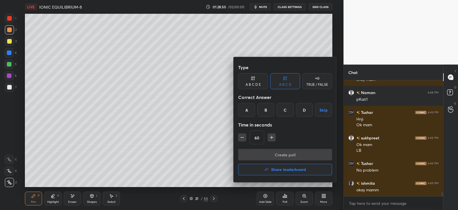
click at [282, 169] on h4 "Share leaderboard" at bounding box center [288, 169] width 35 height 4
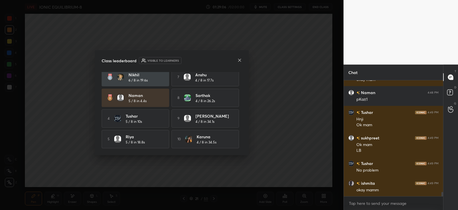
scroll to position [3062, 0]
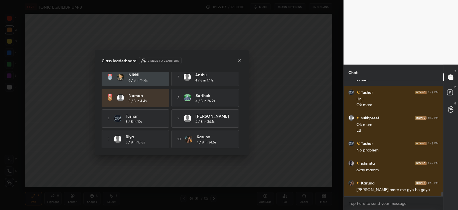
click at [239, 62] on icon at bounding box center [239, 60] width 5 height 5
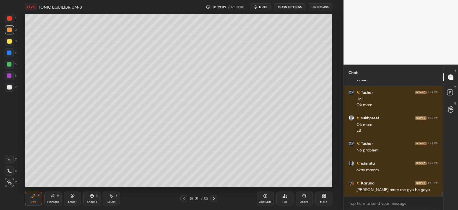
click at [283, 197] on icon at bounding box center [285, 195] width 5 height 5
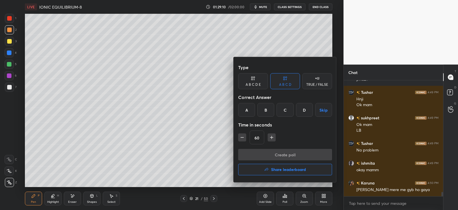
click at [265, 169] on icon "button" at bounding box center [266, 169] width 5 height 5
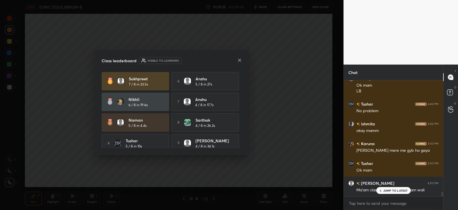
scroll to position [3121, 0]
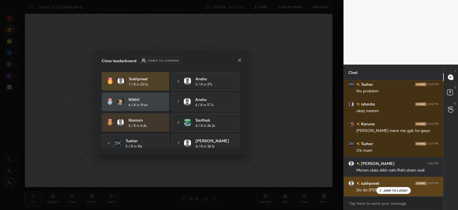
click at [389, 191] on p "JUMP TO LATEST" at bounding box center [396, 190] width 25 height 3
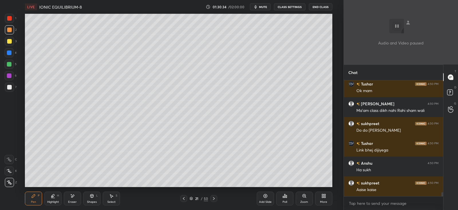
scroll to position [3240, 0]
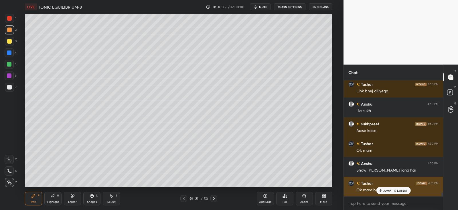
click at [388, 191] on p "JUMP TO LATEST" at bounding box center [396, 190] width 25 height 3
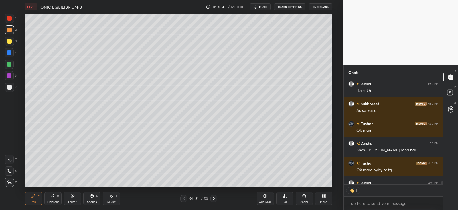
scroll to position [3292, 0]
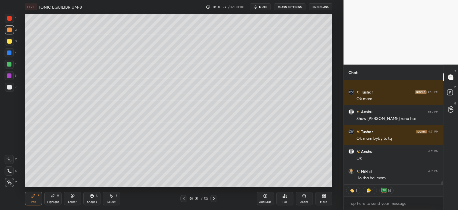
click at [319, 5] on button "End Class" at bounding box center [320, 6] width 23 height 7
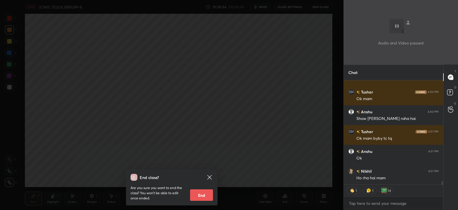
click at [202, 192] on button "End" at bounding box center [201, 194] width 23 height 11
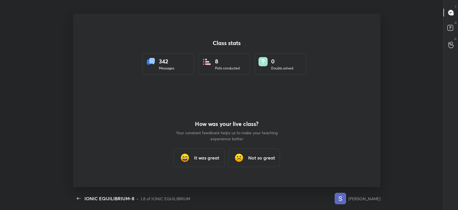
scroll to position [173, 454]
type textarea "x"
